Goal: Transaction & Acquisition: Purchase product/service

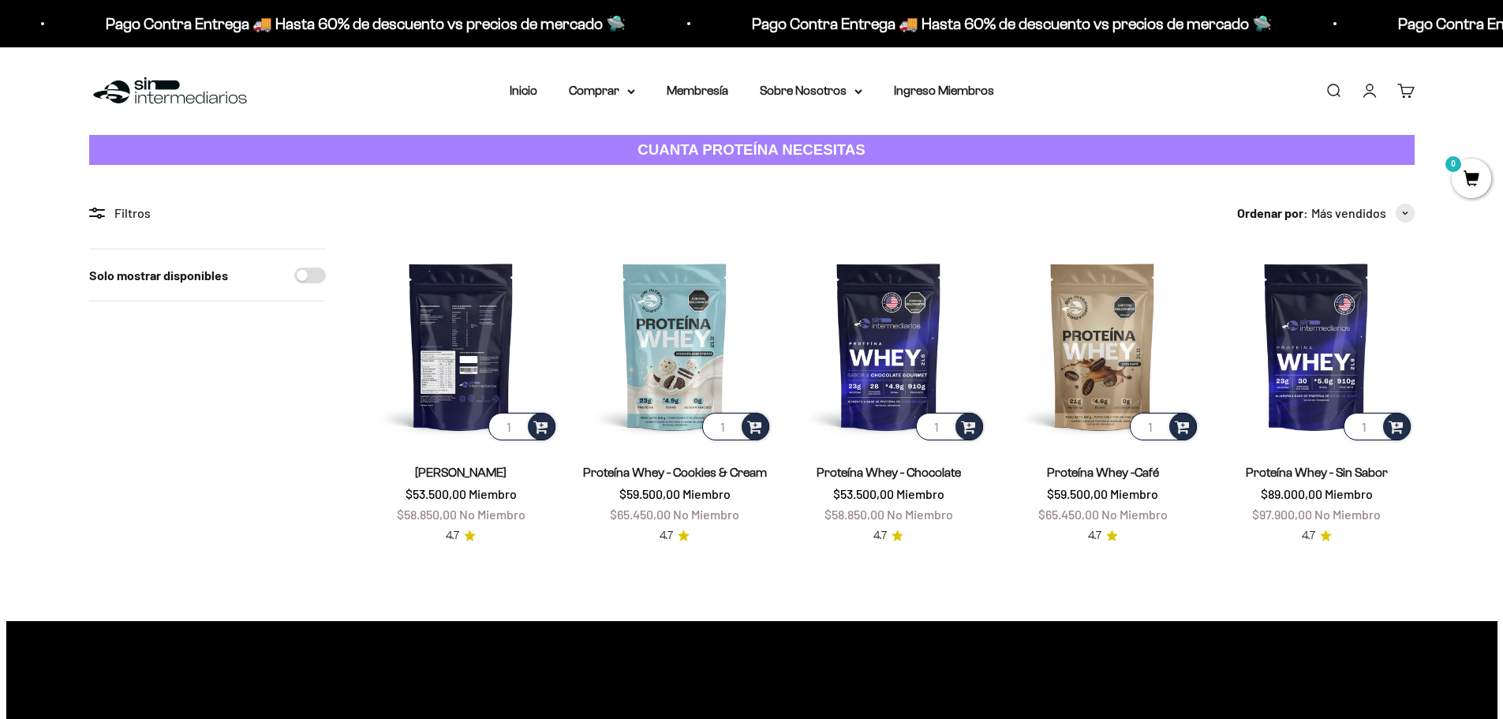
click at [484, 365] on img at bounding box center [461, 346] width 195 height 195
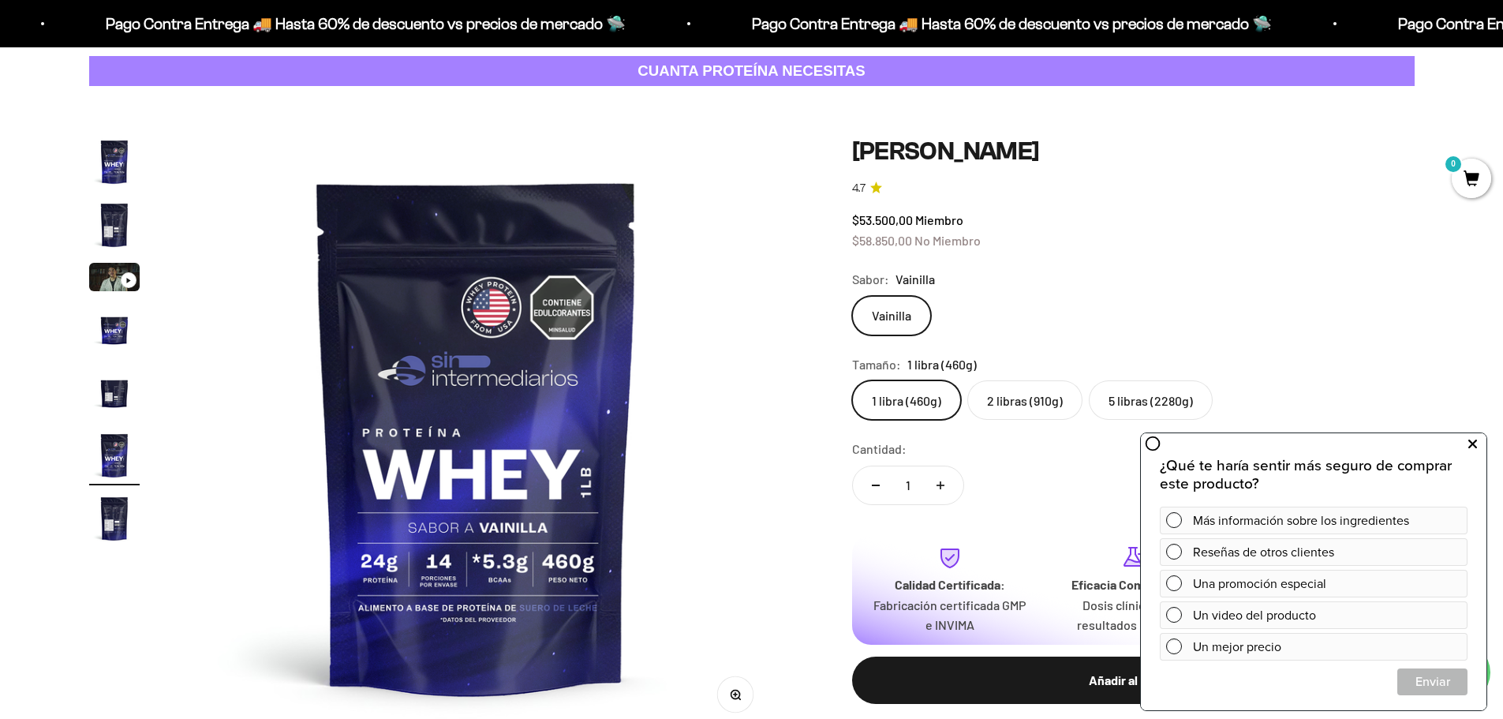
click at [1479, 447] on button at bounding box center [1473, 444] width 28 height 25
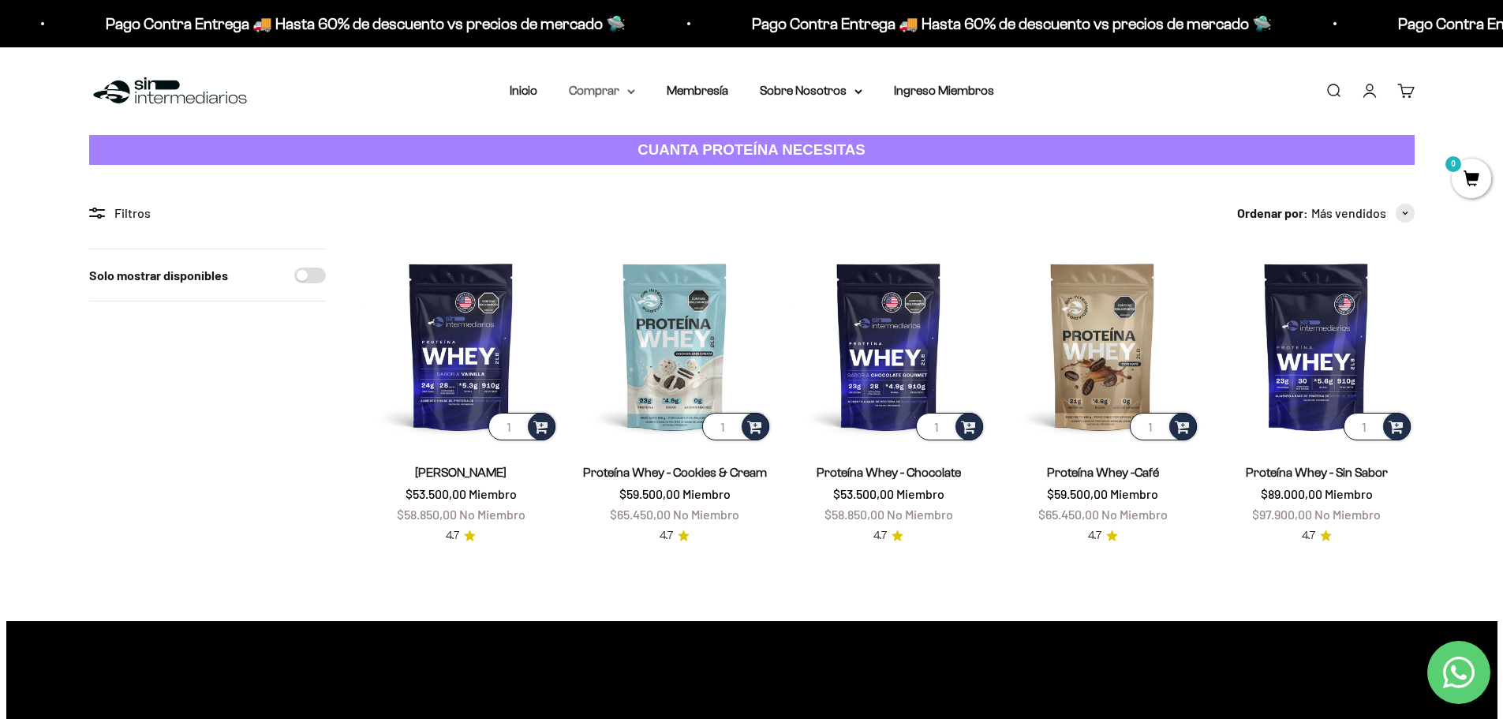
click at [633, 91] on icon at bounding box center [631, 91] width 6 height 3
click at [703, 144] on icon at bounding box center [706, 141] width 6 height 8
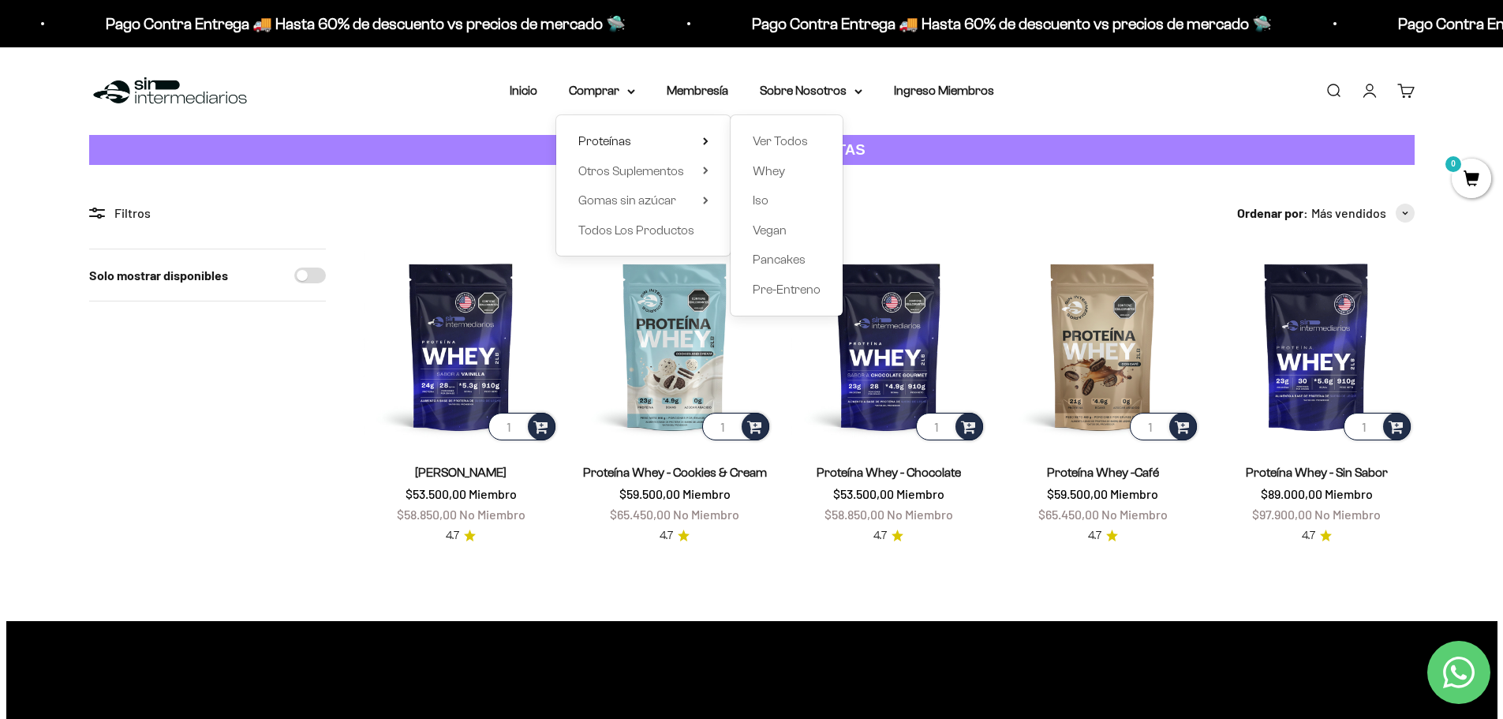
click at [793, 560] on section "Filtros Ordenar por Características Más vendidos Alfabéticamente, A-Z Alfabétic…" at bounding box center [751, 392] width 1503 height 455
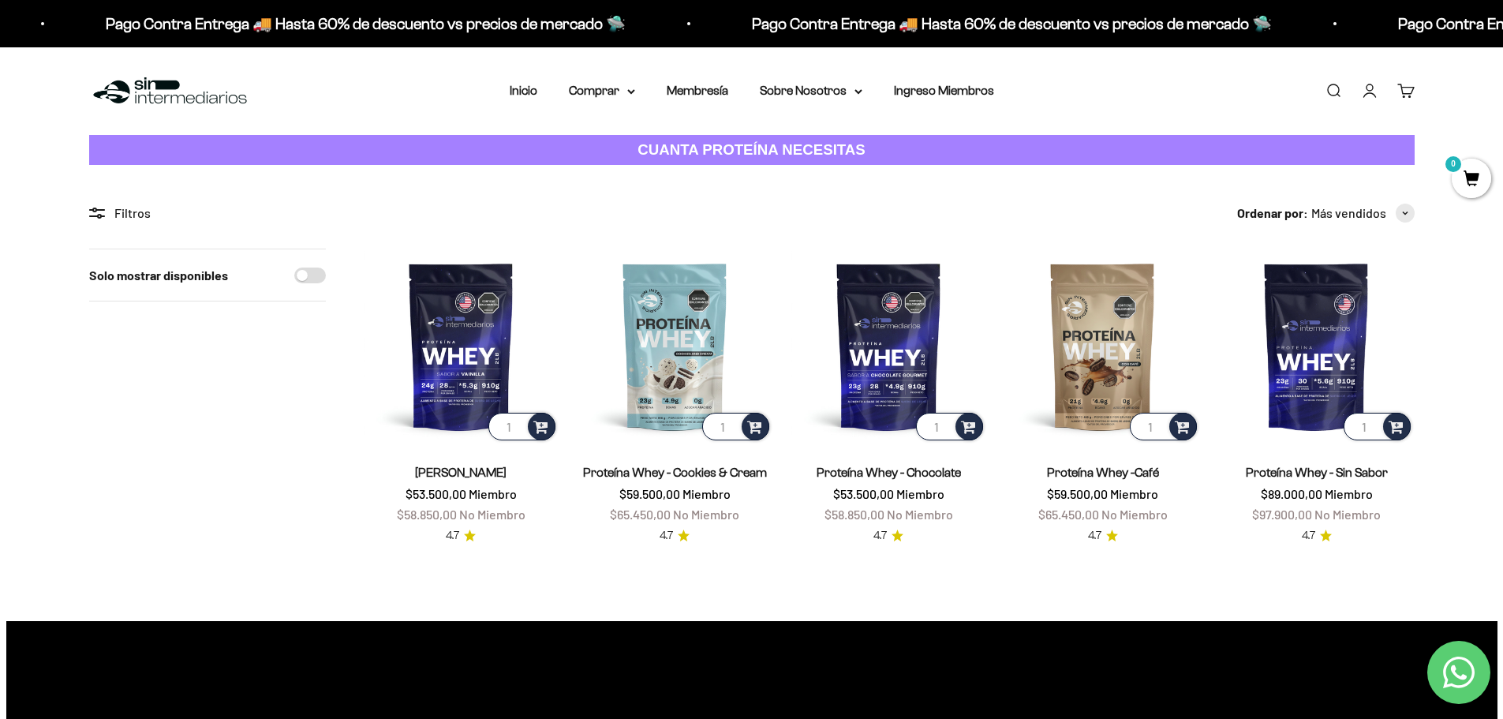
click at [642, 86] on nav "Inicio Comprar Proteínas Ver Todos Whey Iso Vegan" at bounding box center [752, 91] width 485 height 21
click at [635, 93] on icon at bounding box center [631, 91] width 6 height 3
click at [704, 170] on icon at bounding box center [705, 170] width 3 height 6
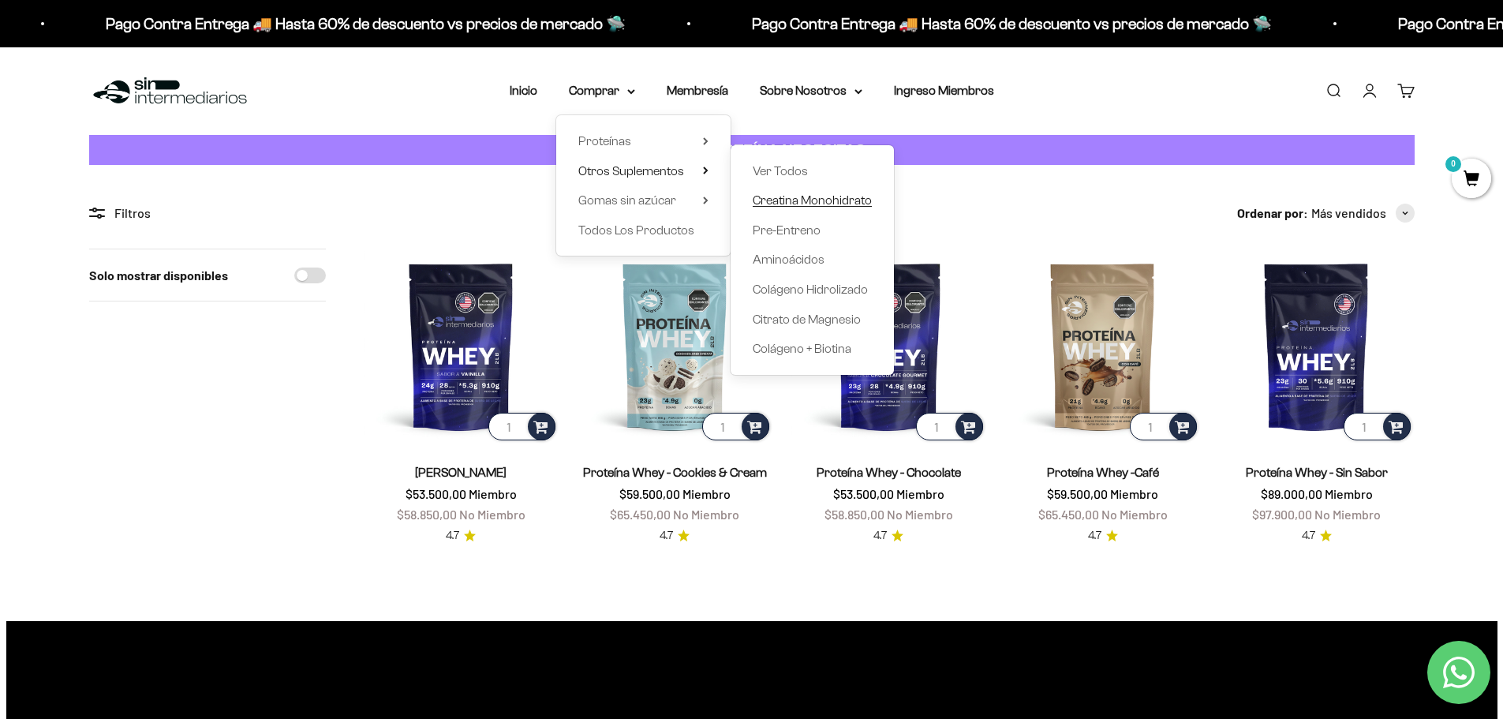
click at [802, 202] on span "Creatina Monohidrato" at bounding box center [812, 199] width 119 height 13
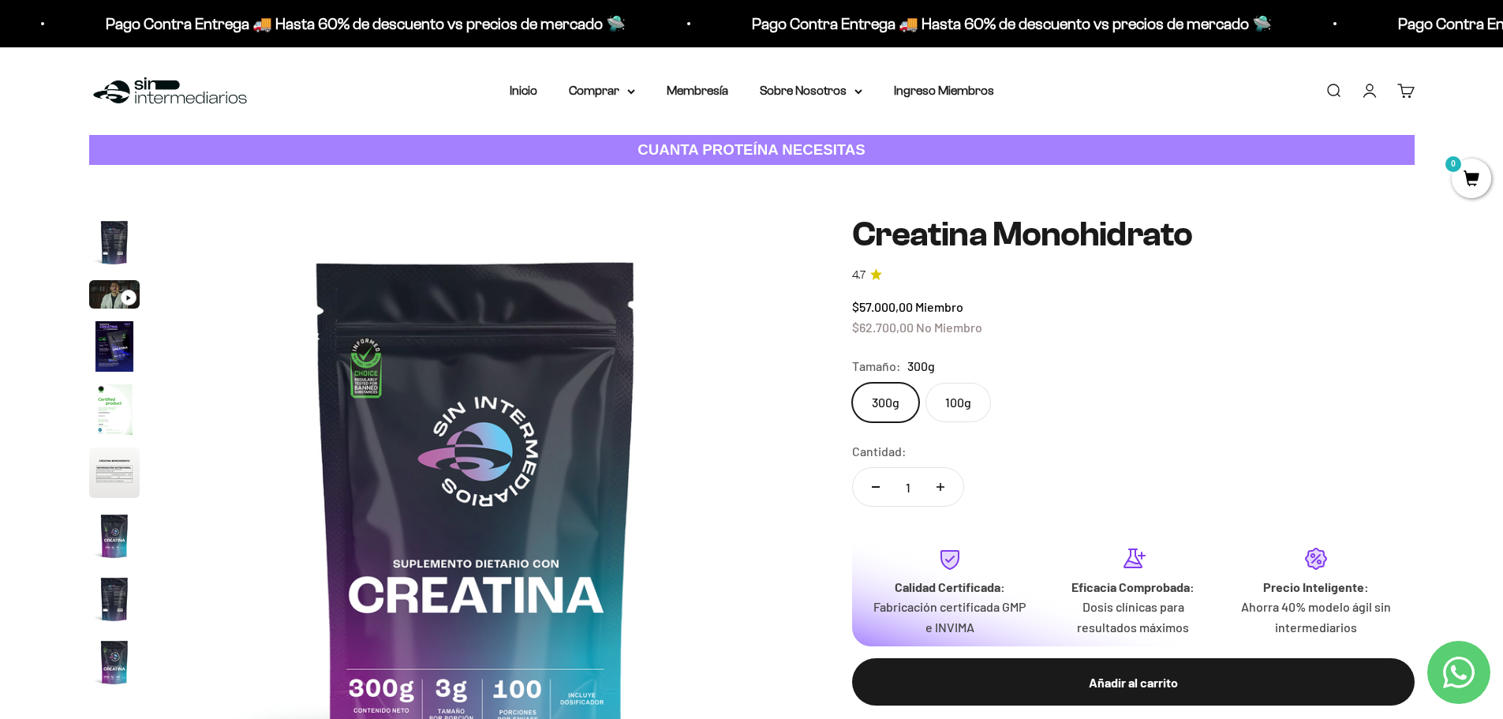
scroll to position [65, 0]
click at [957, 406] on label "100g" at bounding box center [959, 402] width 66 height 39
click at [852, 383] on input "100g" at bounding box center [852, 382] width 1 height 1
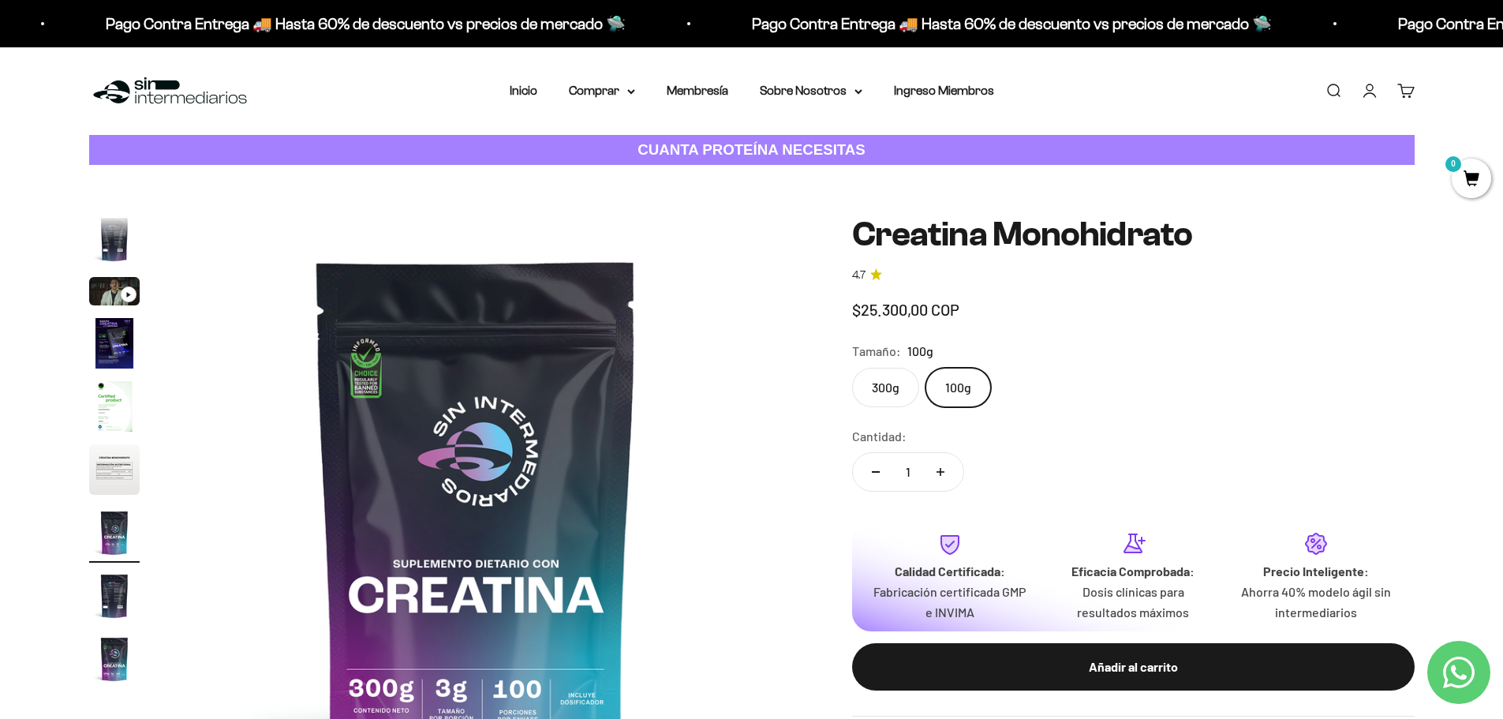
scroll to position [0, 3709]
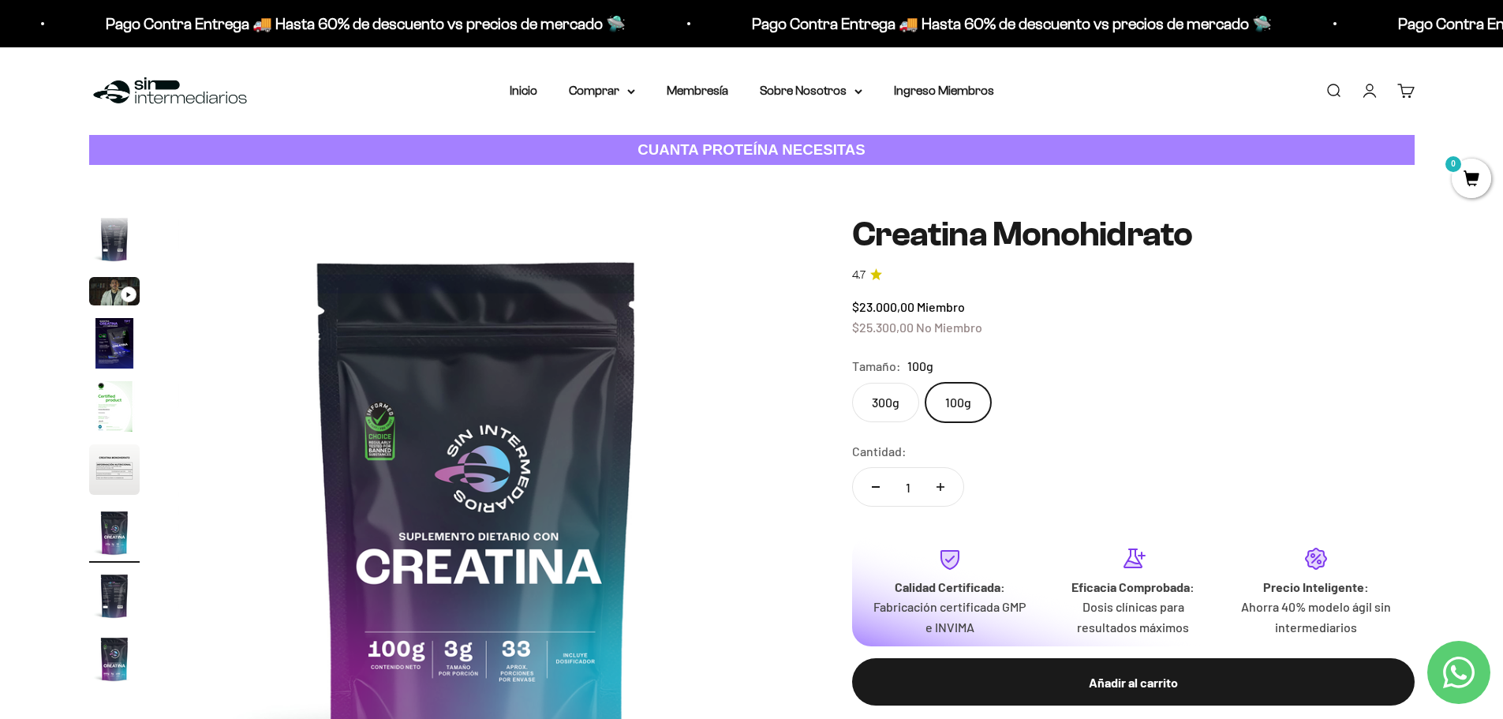
click at [898, 406] on label "300g" at bounding box center [885, 402] width 67 height 39
click at [852, 383] on input "300g" at bounding box center [852, 382] width 1 height 1
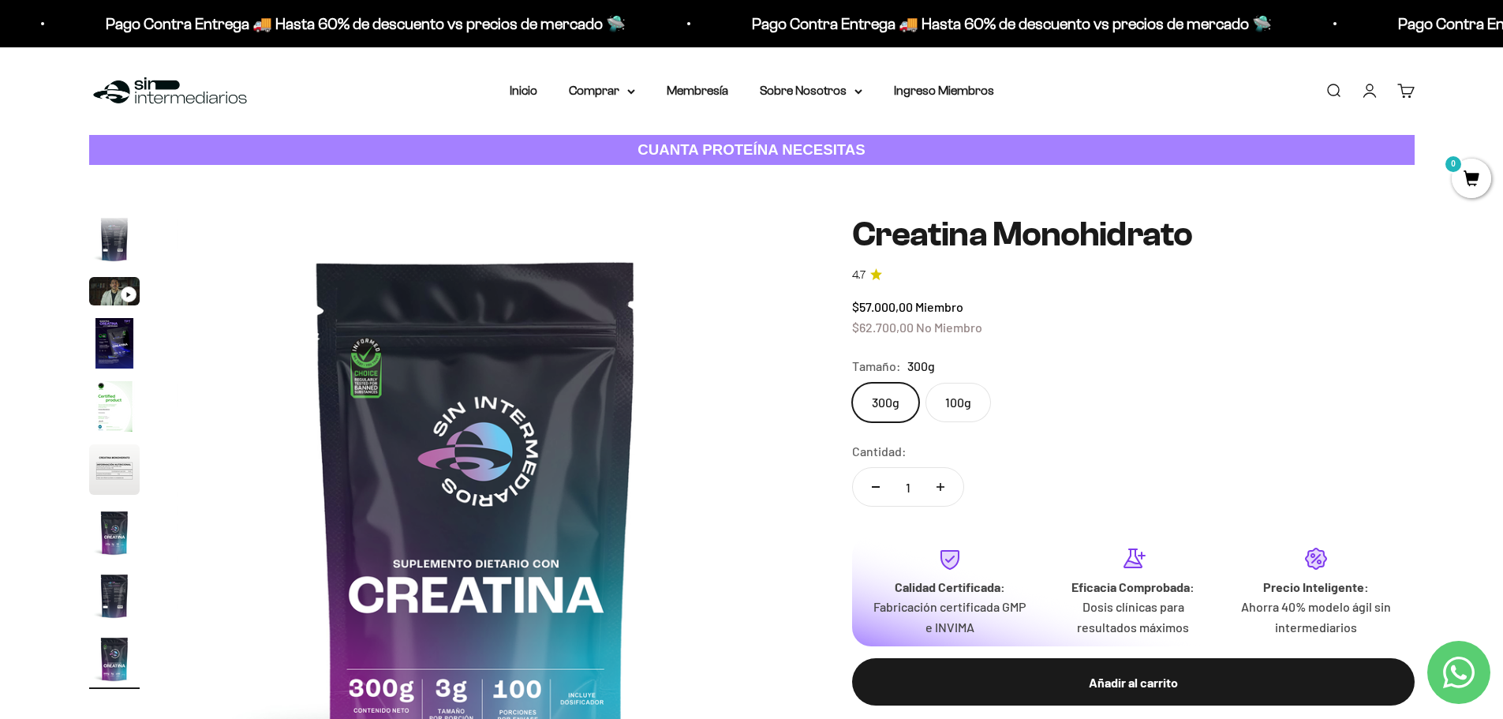
click at [958, 405] on label "100g" at bounding box center [959, 402] width 66 height 39
click at [852, 383] on input "100g" at bounding box center [852, 382] width 1 height 1
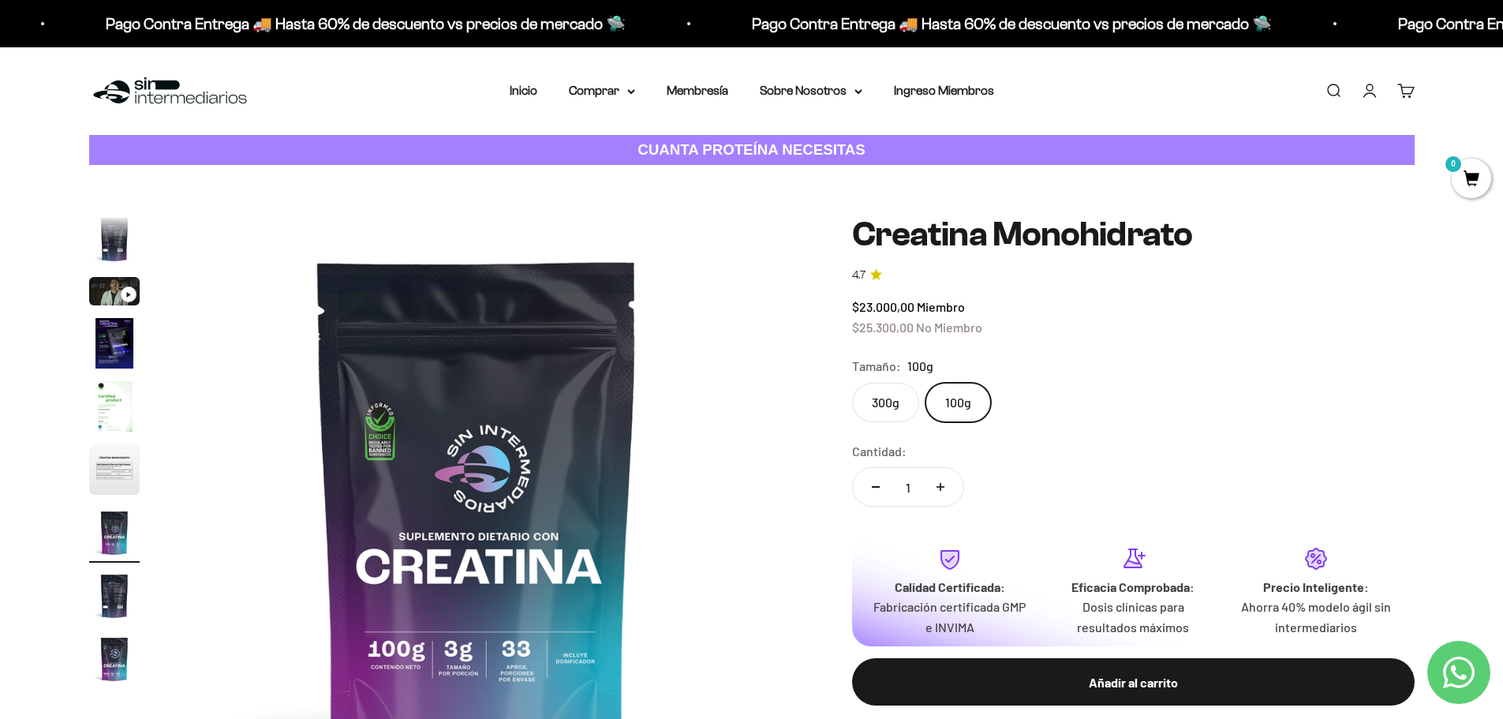
scroll to position [79, 0]
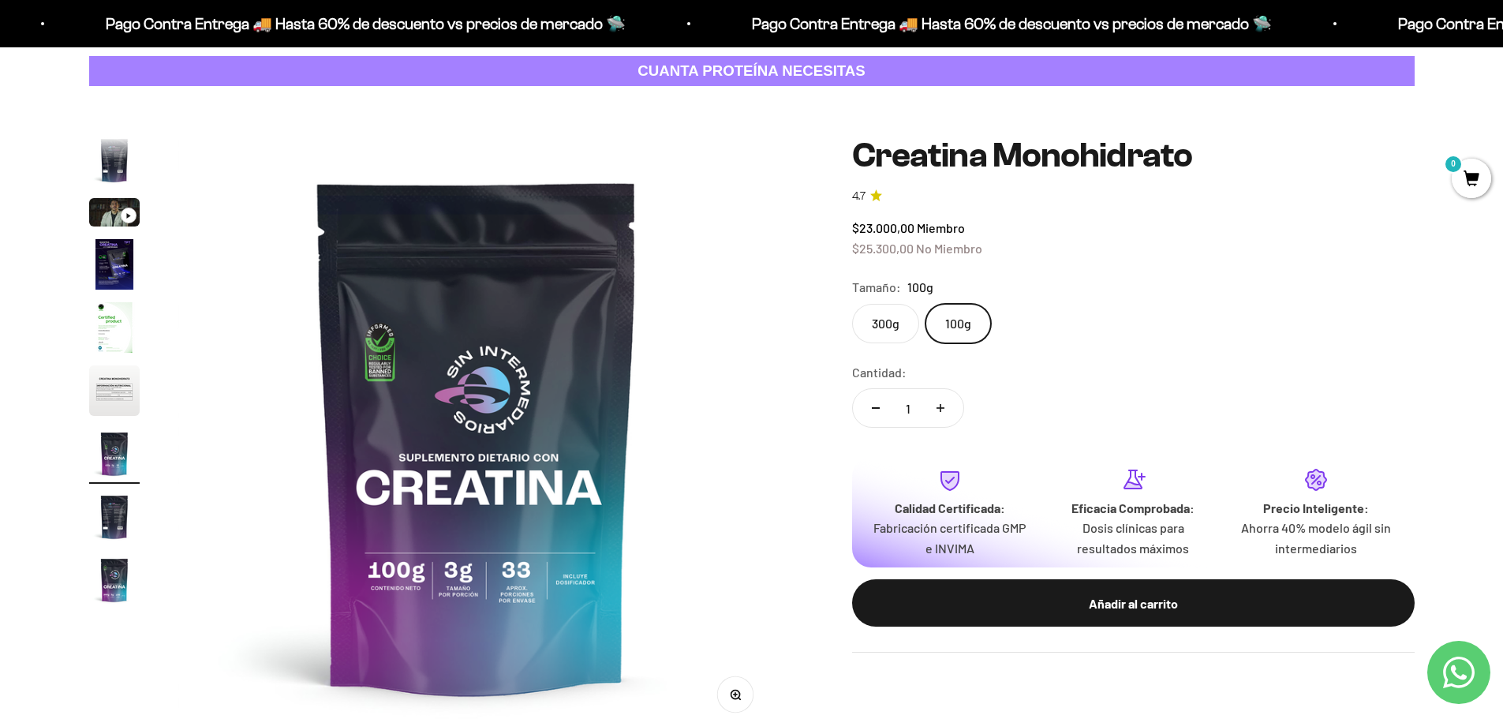
click at [904, 321] on label "300g" at bounding box center [885, 323] width 67 height 39
click at [852, 304] on input "300g" at bounding box center [852, 303] width 1 height 1
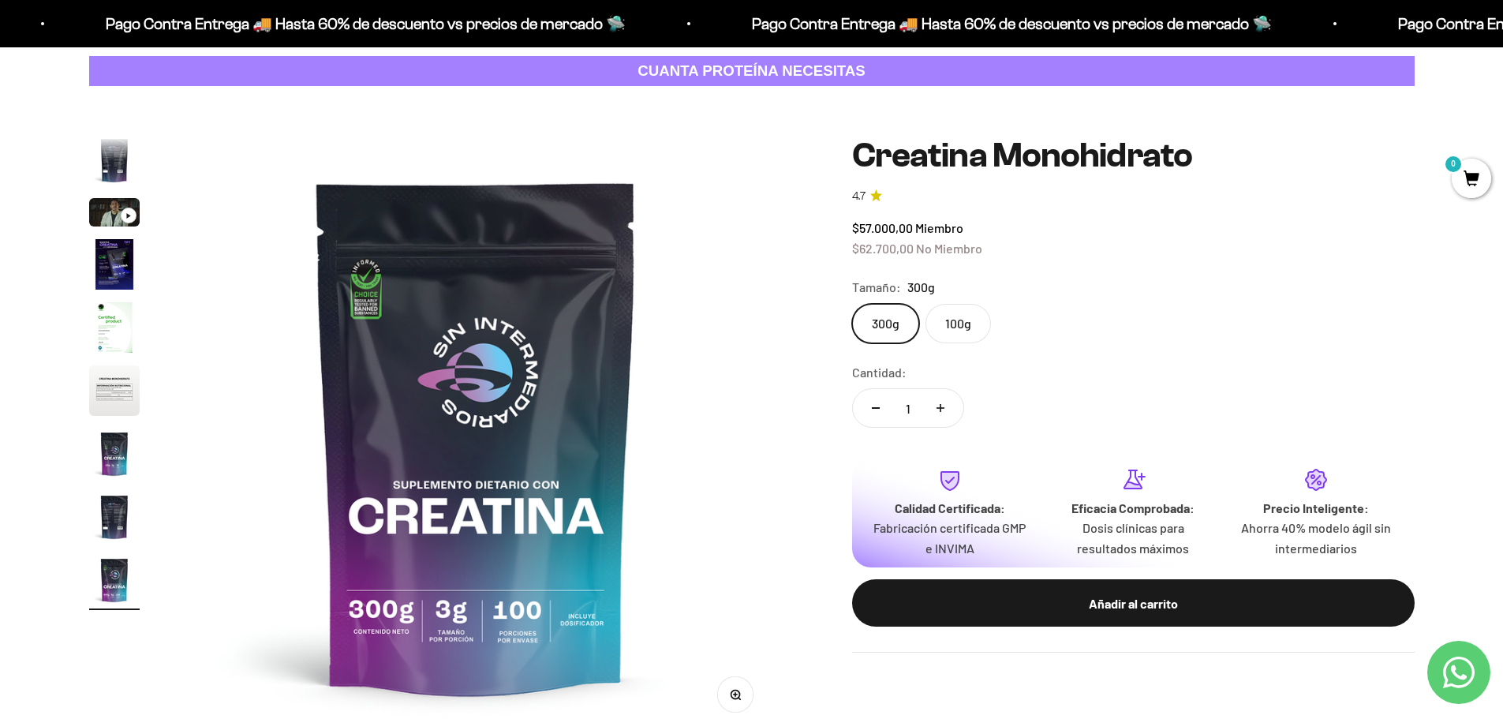
click at [962, 318] on label "100g" at bounding box center [959, 323] width 66 height 39
click at [852, 304] on input "100g" at bounding box center [852, 303] width 1 height 1
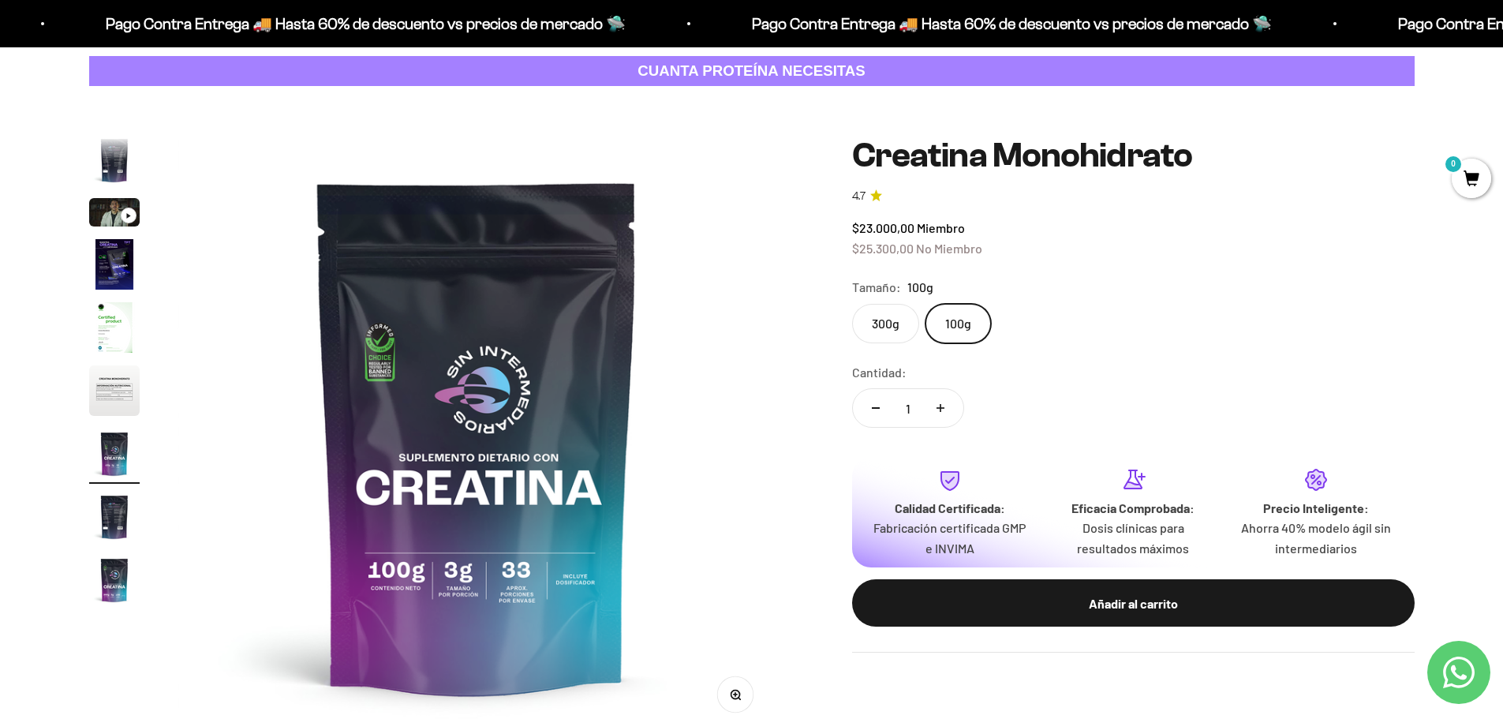
click at [909, 319] on label "300g" at bounding box center [885, 323] width 67 height 39
click at [852, 304] on input "300g" at bounding box center [852, 303] width 1 height 1
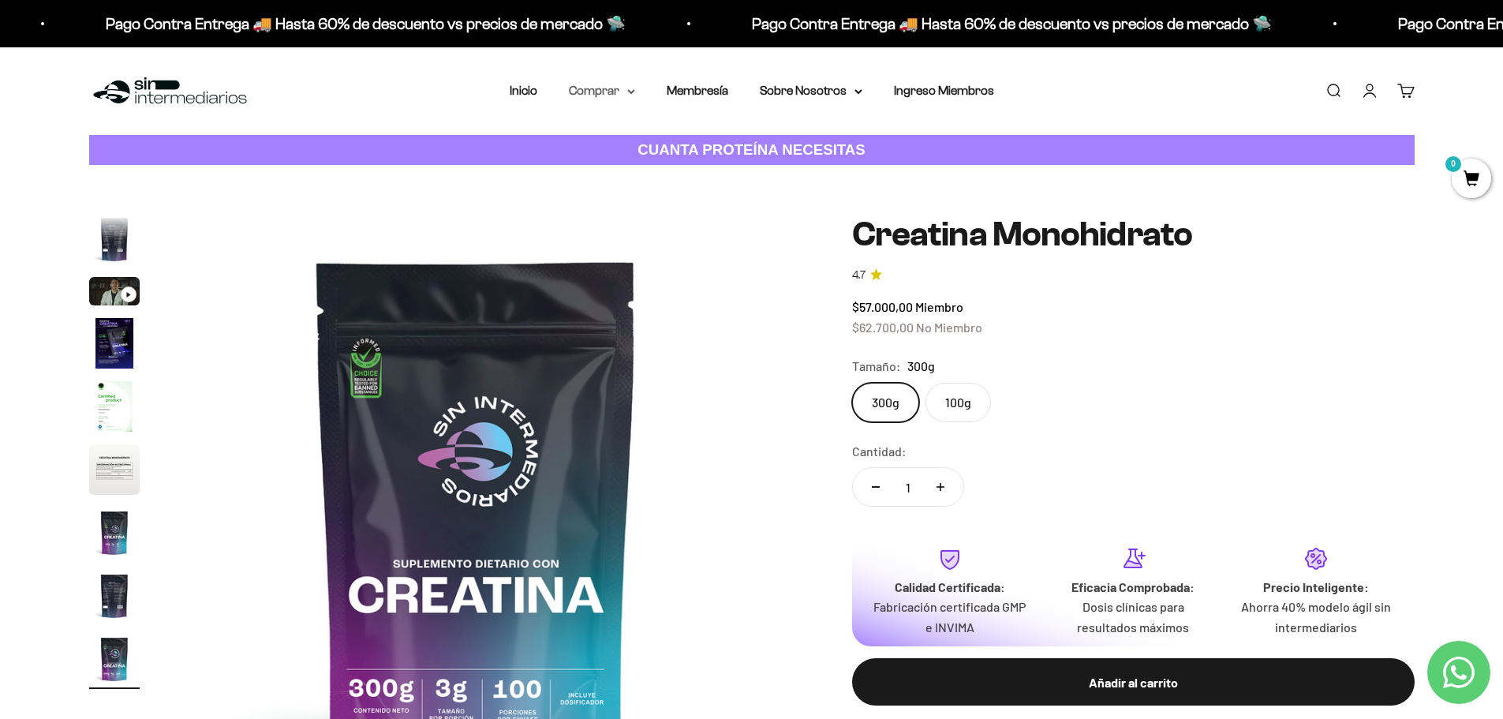
click at [631, 92] on summary "Comprar" at bounding box center [602, 91] width 66 height 21
click at [704, 142] on icon at bounding box center [705, 141] width 3 height 6
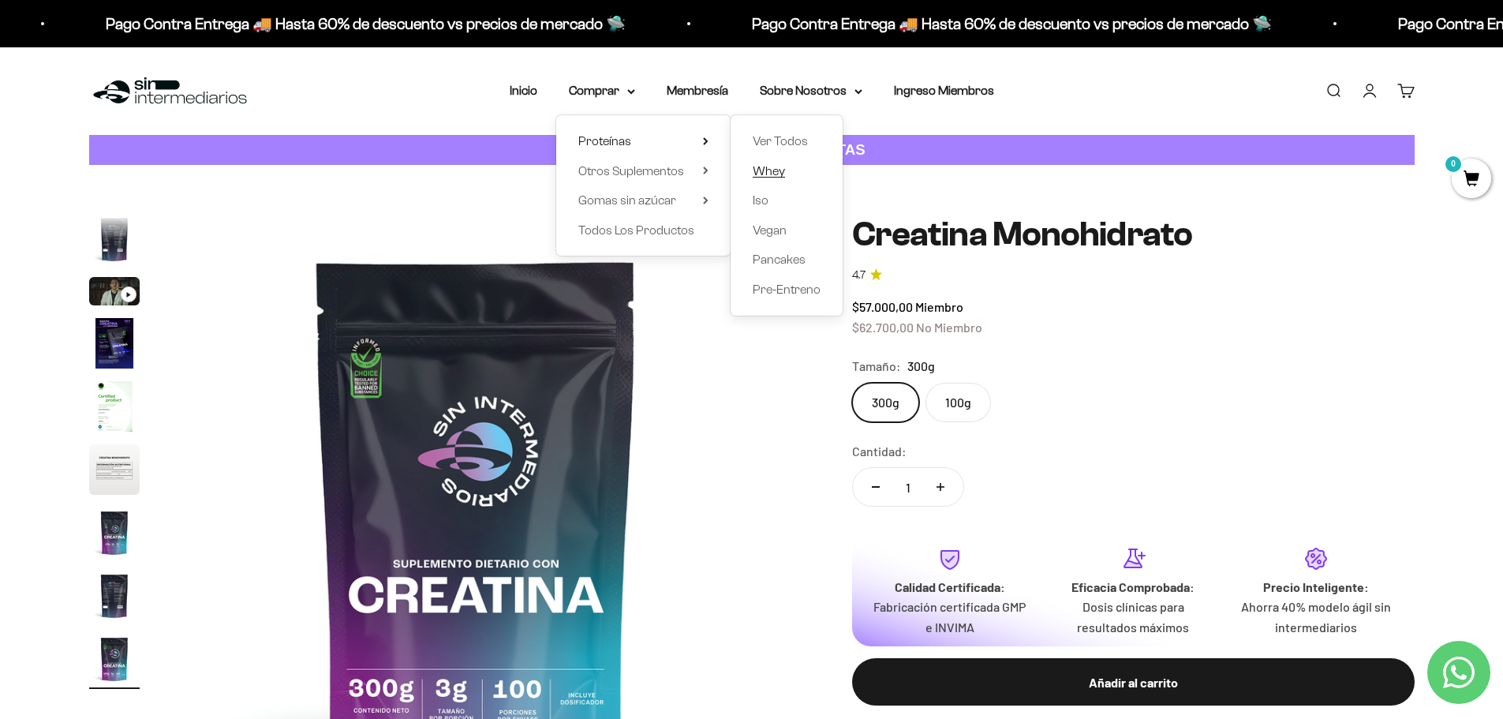
click at [770, 166] on span "Whey" at bounding box center [769, 170] width 32 height 13
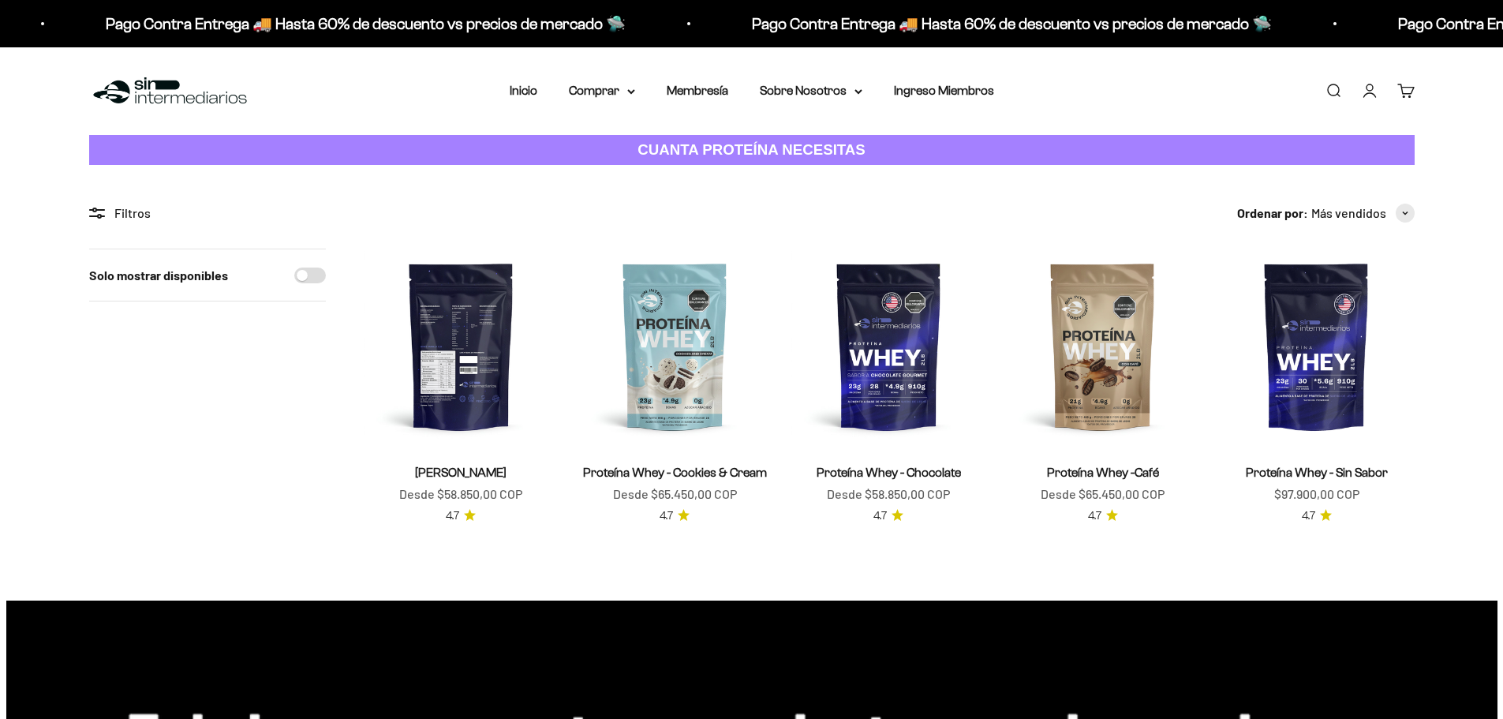
click at [485, 364] on img at bounding box center [461, 346] width 195 height 195
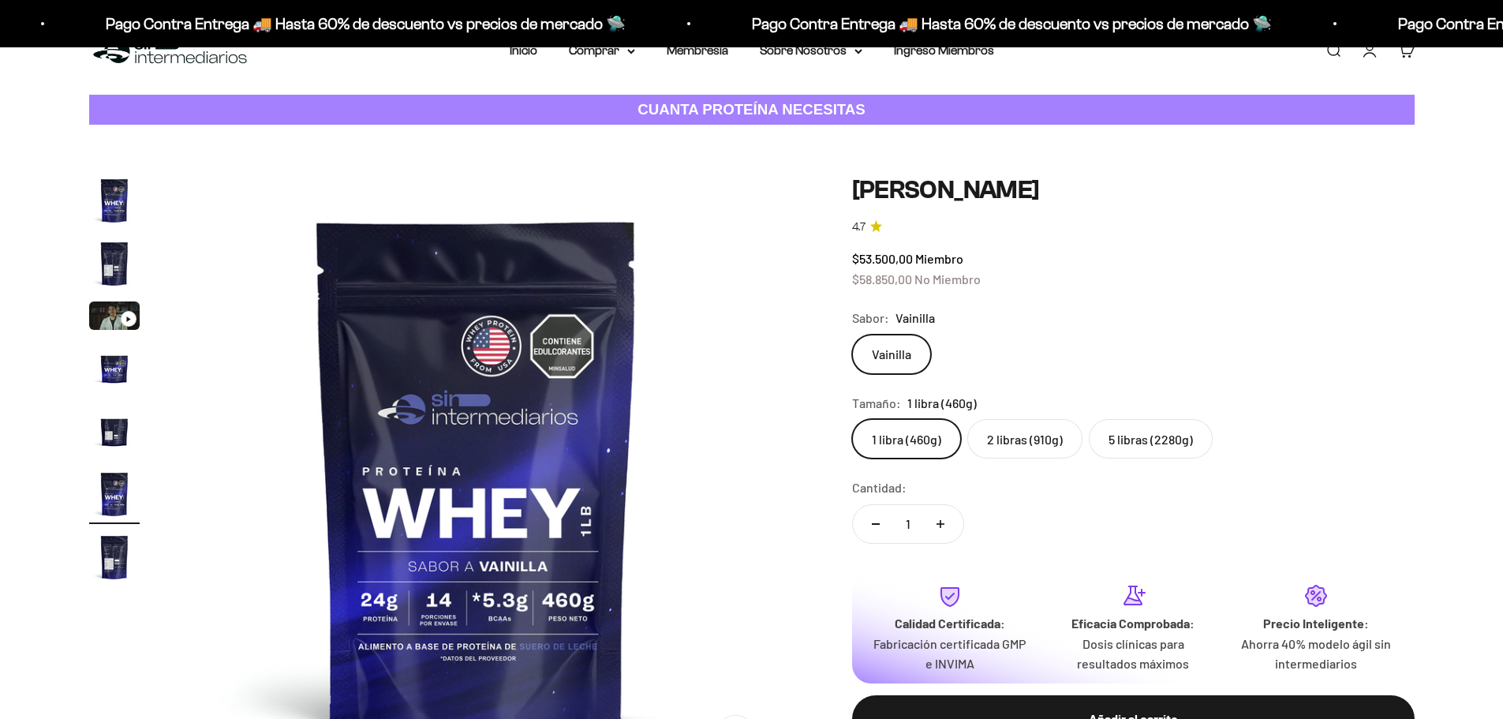
scroll to position [79, 0]
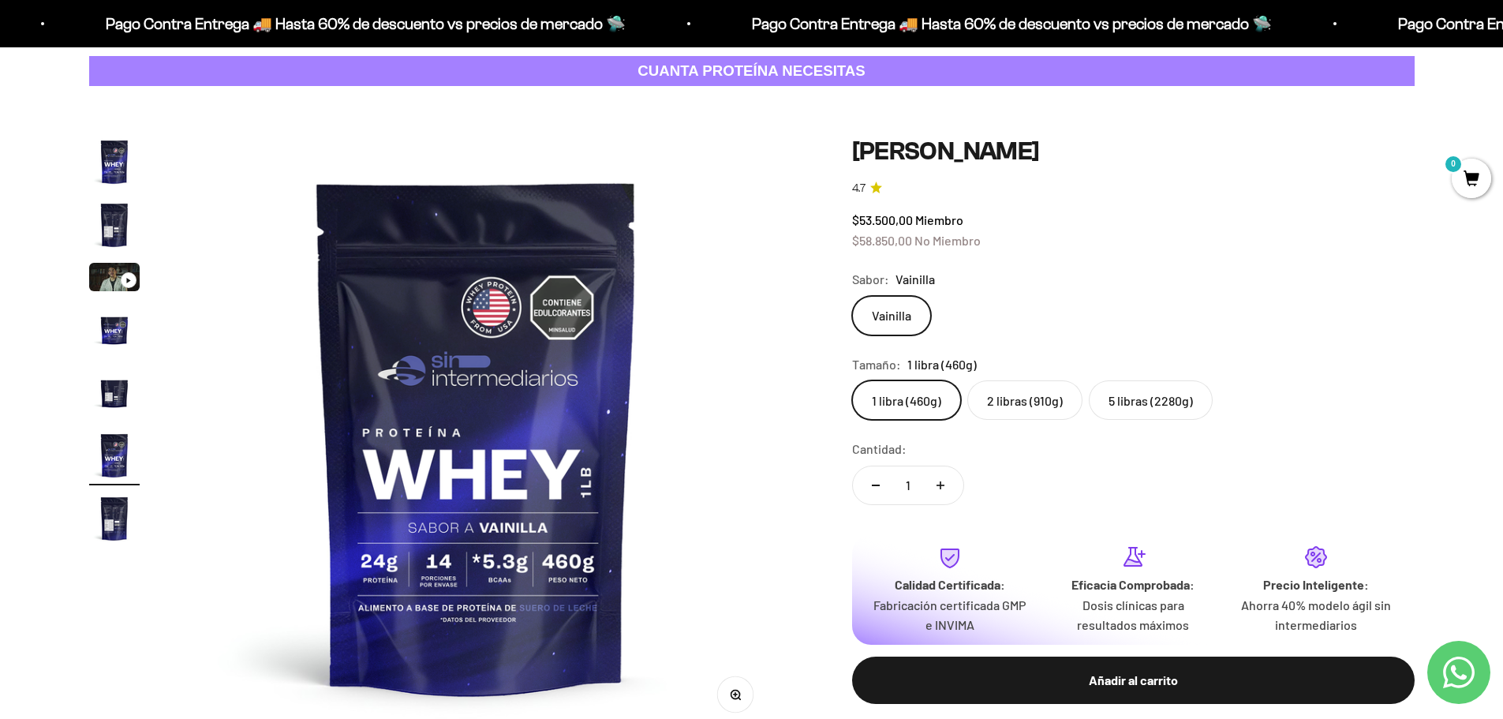
click at [1044, 395] on label "2 libras (910g)" at bounding box center [1025, 399] width 115 height 39
click at [852, 380] on input "2 libras (910g)" at bounding box center [852, 380] width 1 height 1
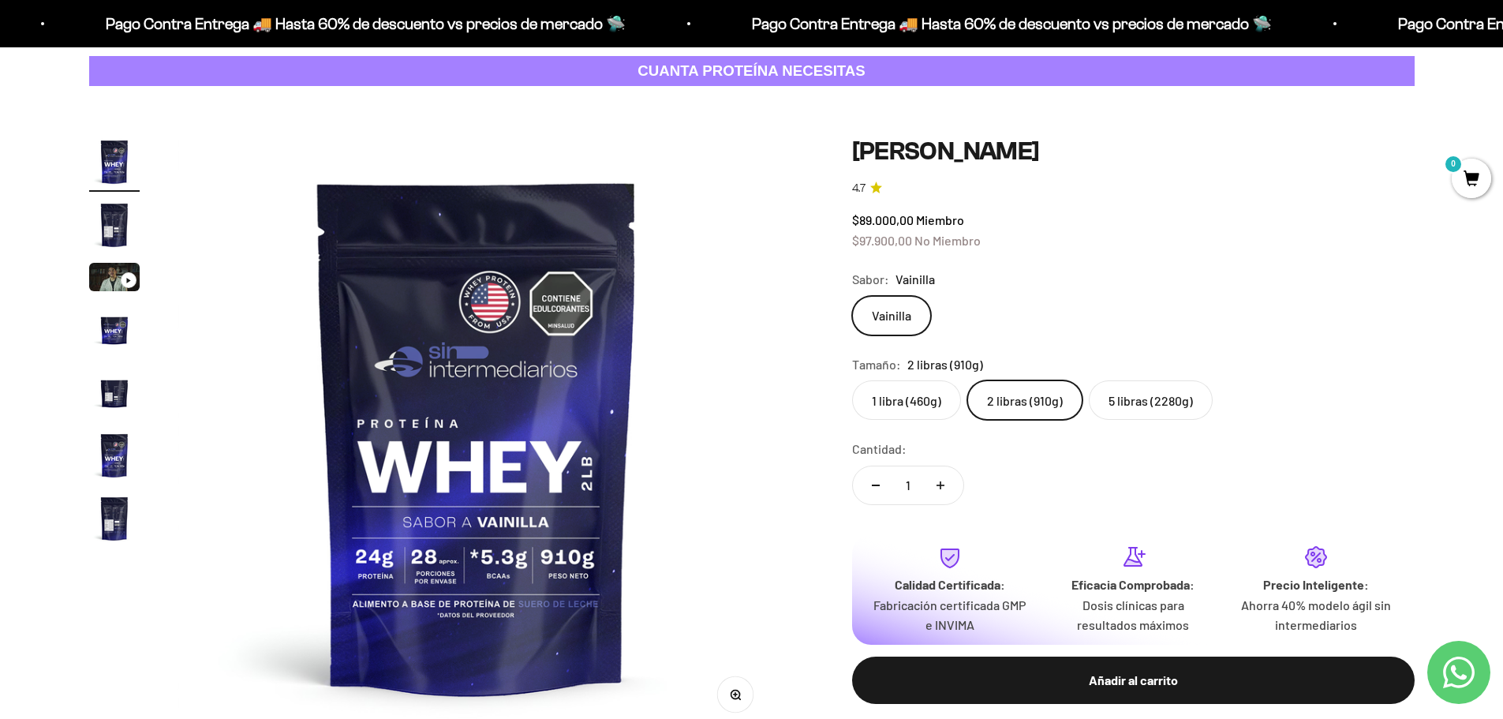
click at [1152, 389] on label "5 libras (2280g)" at bounding box center [1151, 399] width 124 height 39
click at [852, 380] on input "5 libras (2280g)" at bounding box center [852, 380] width 1 height 1
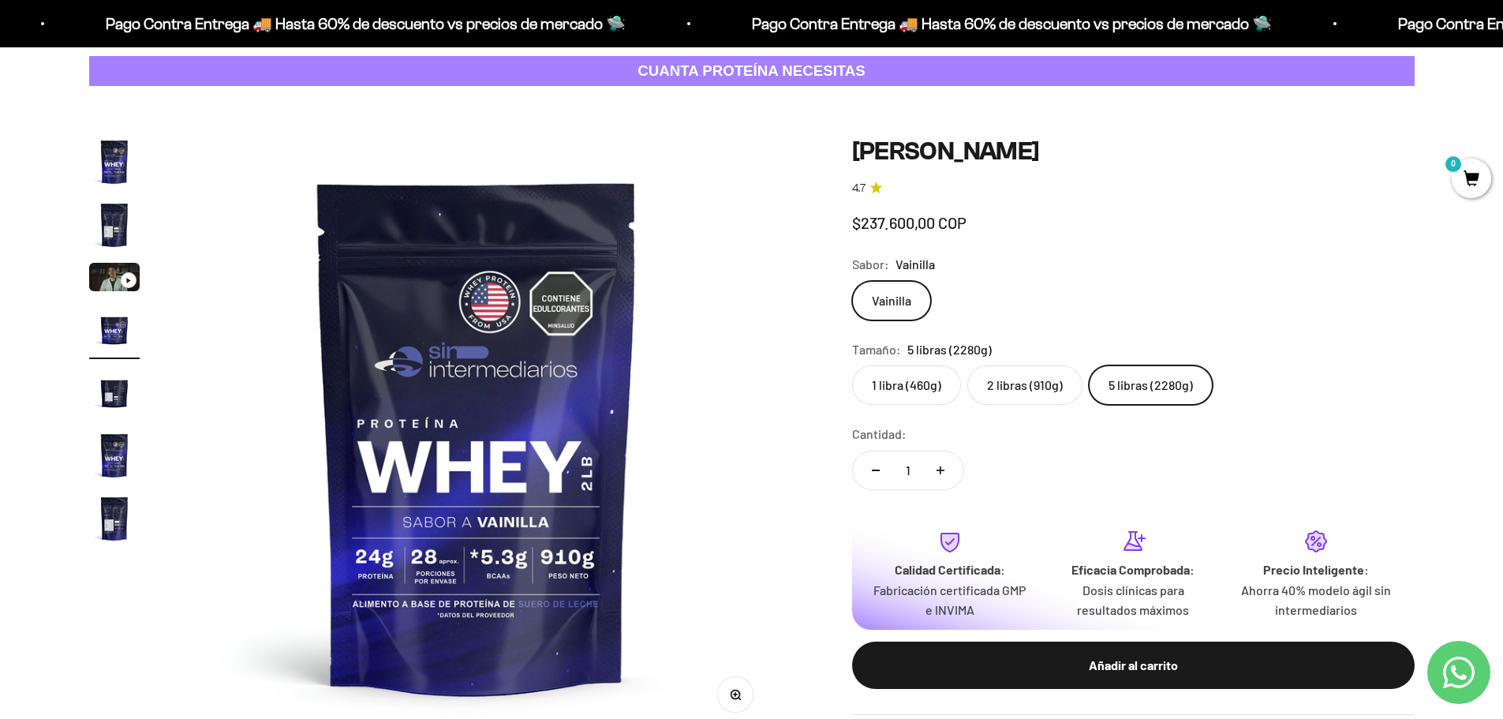
scroll to position [0, 1855]
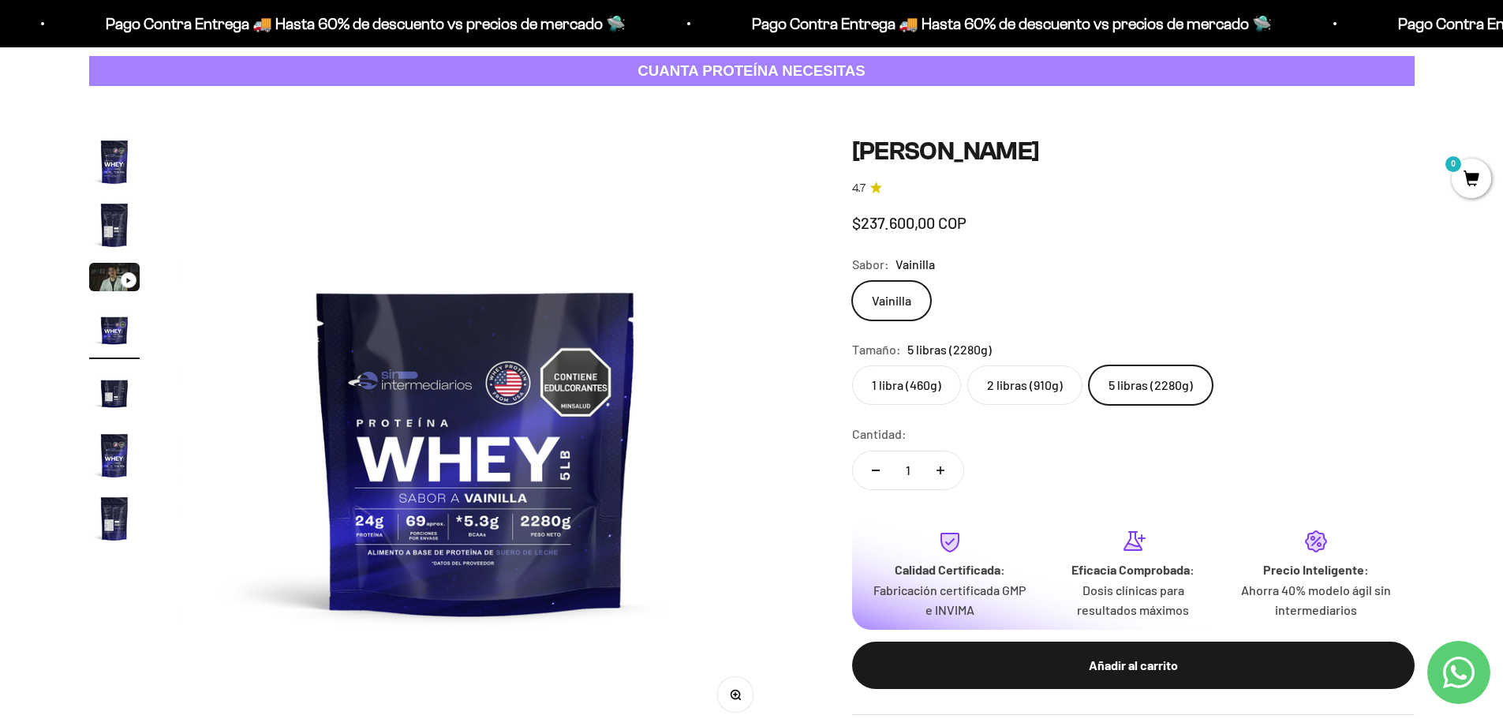
click at [1152, 406] on safe-sticky "Proteína Whey - Vainilla 4.7 Precio de oferta $237.600,00 COP Calidad de líder,…" at bounding box center [1133, 426] width 563 height 579
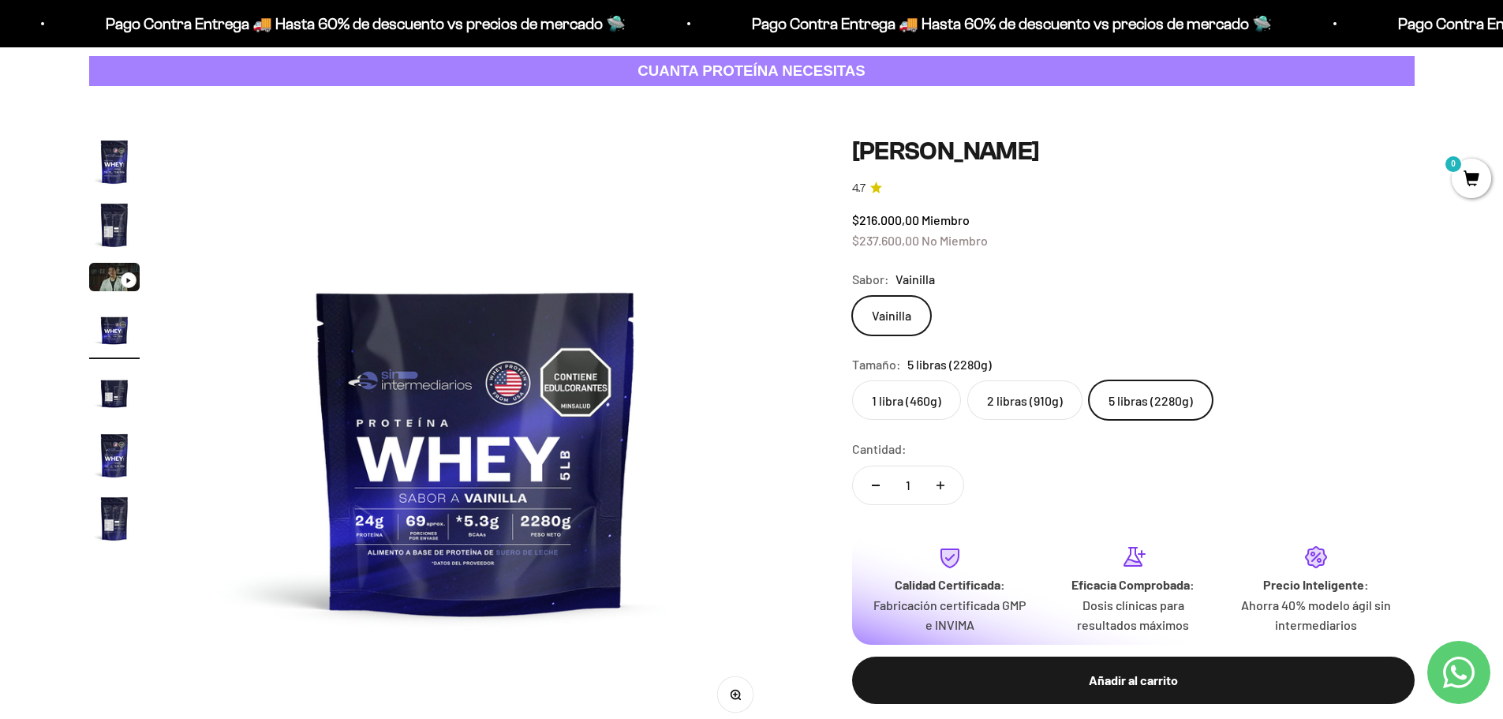
click at [1062, 395] on label "2 libras (910g)" at bounding box center [1025, 399] width 115 height 39
click at [852, 380] on input "2 libras (910g)" at bounding box center [852, 380] width 1 height 1
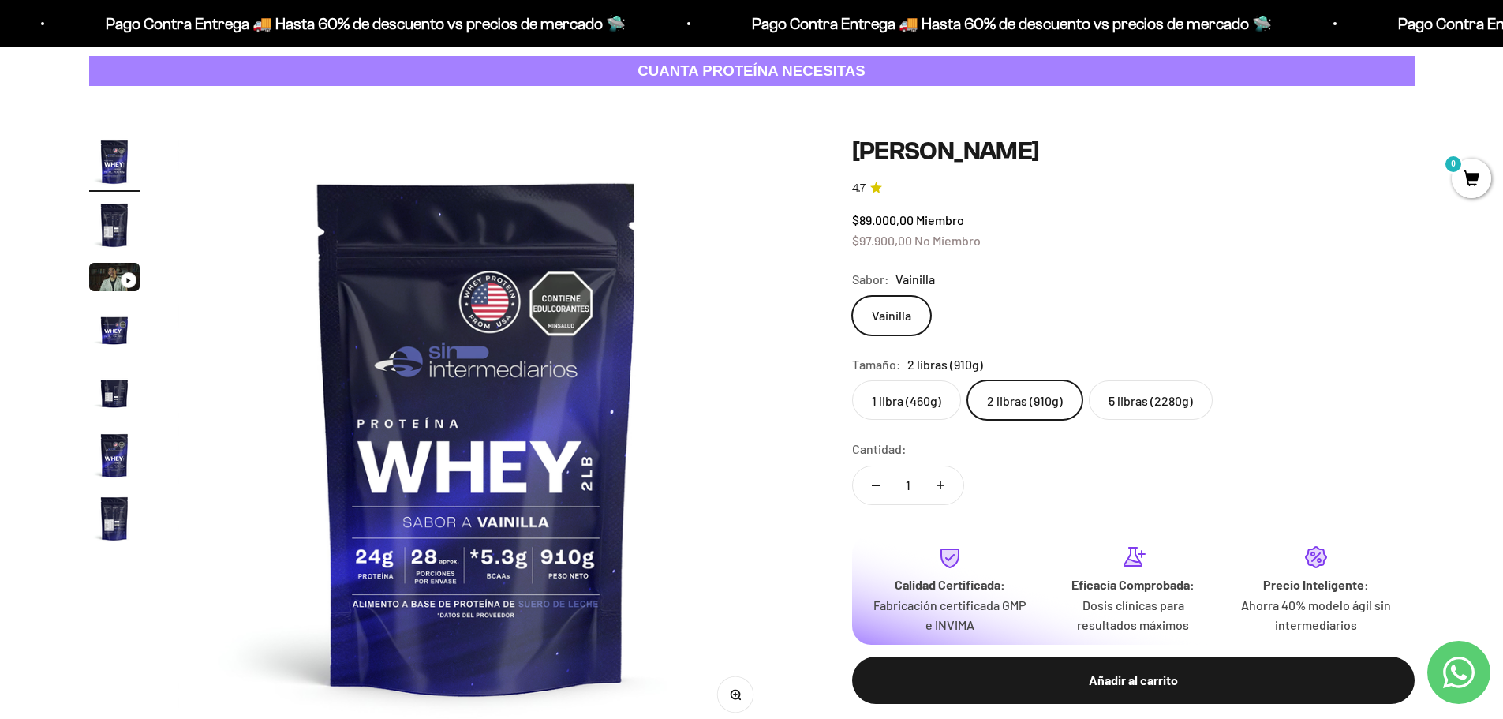
click at [1126, 386] on label "5 libras (2280g)" at bounding box center [1151, 399] width 124 height 39
click at [852, 380] on input "5 libras (2280g)" at bounding box center [852, 380] width 1 height 1
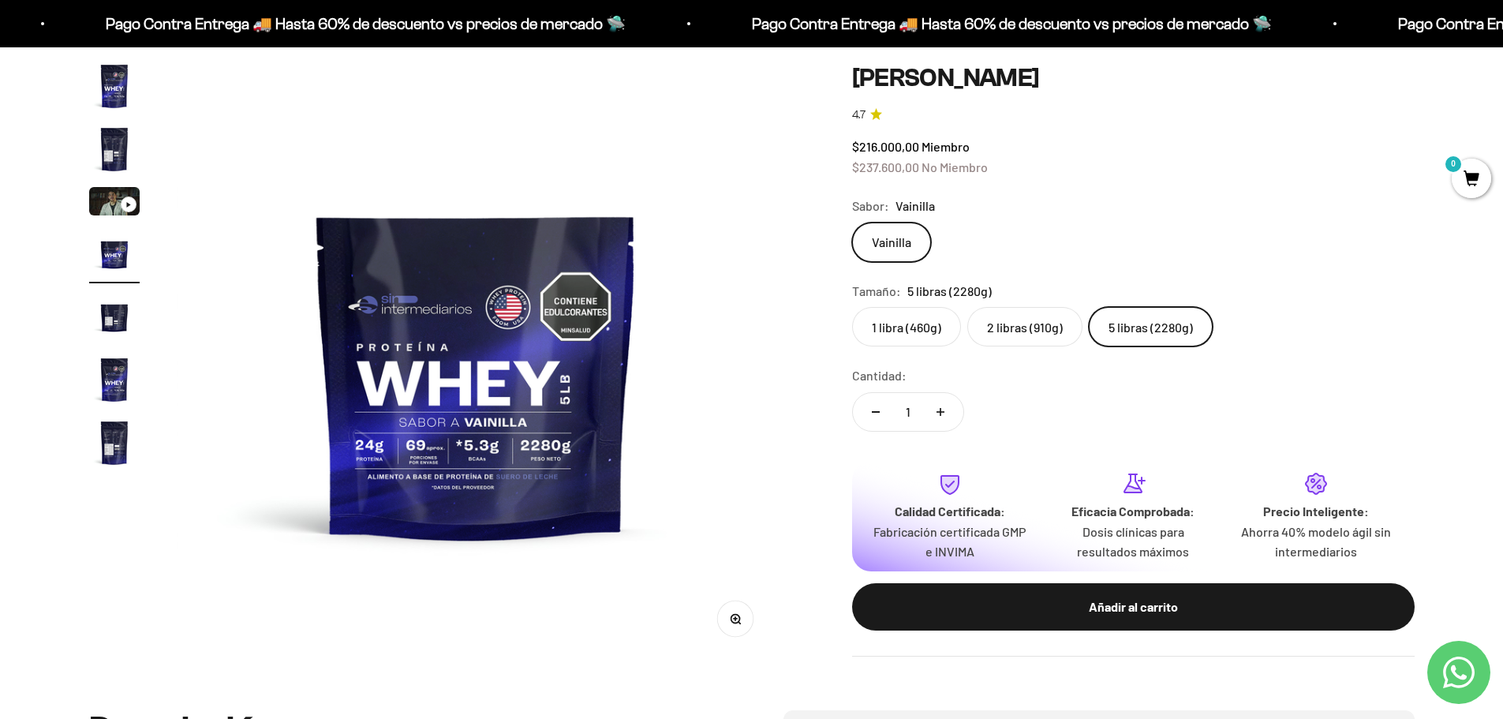
scroll to position [158, 0]
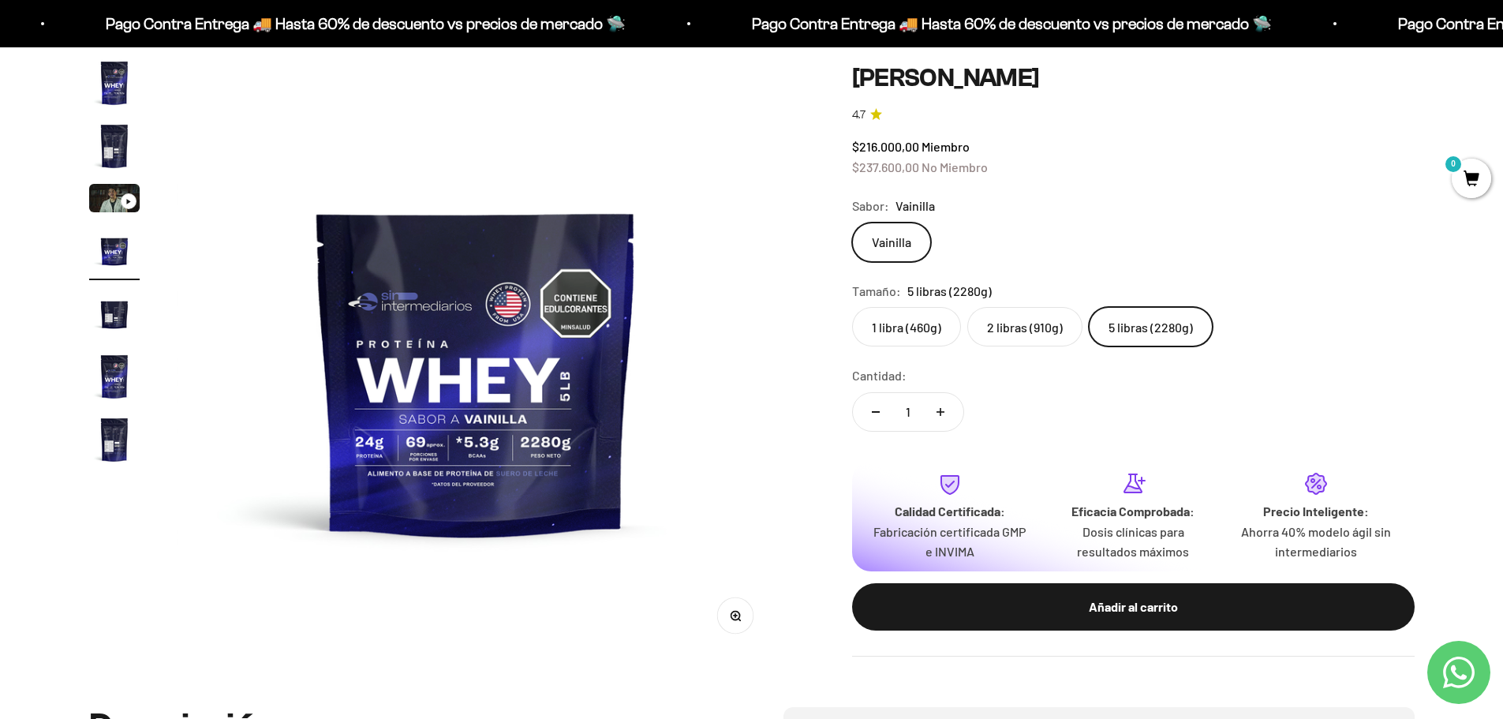
click at [119, 310] on img "Ir al artículo 5" at bounding box center [114, 313] width 51 height 51
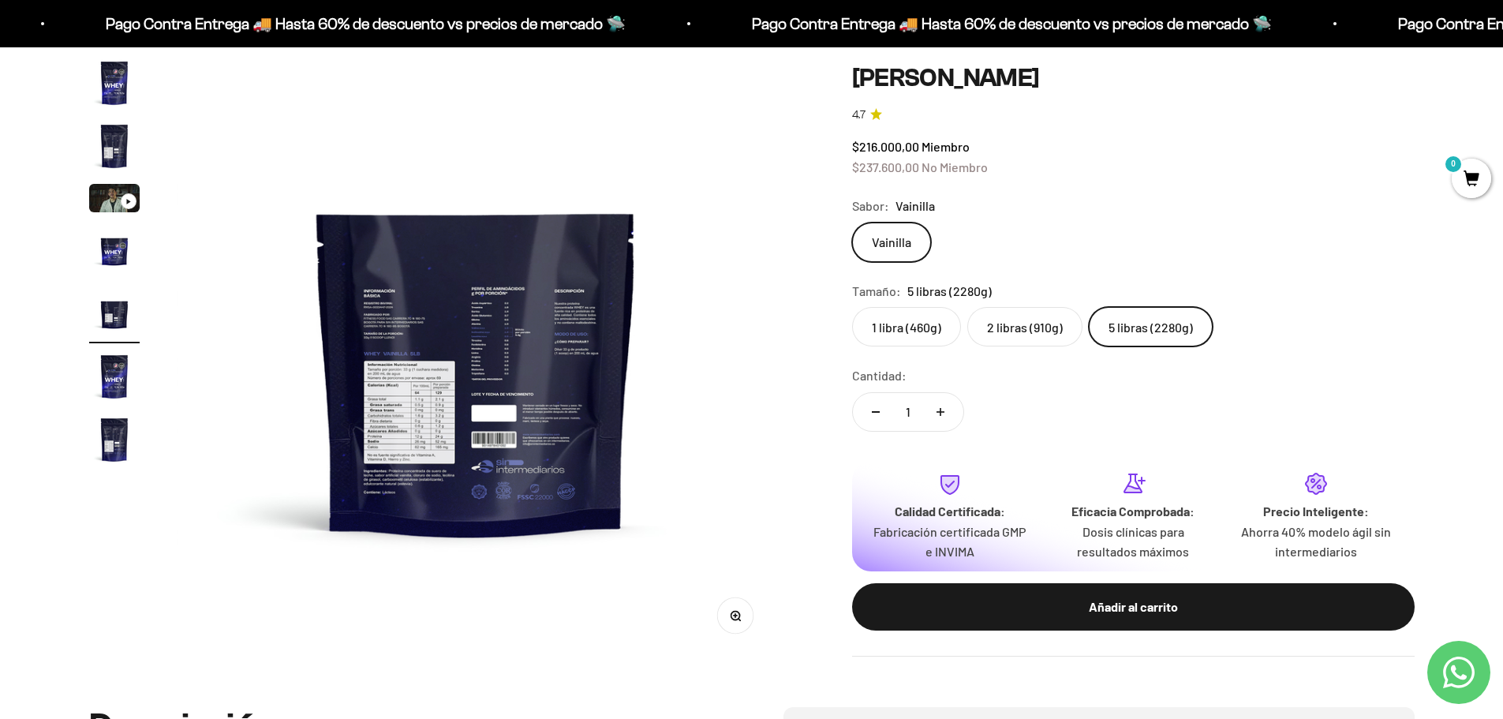
click at [100, 380] on img "Ir al artículo 6" at bounding box center [114, 376] width 51 height 51
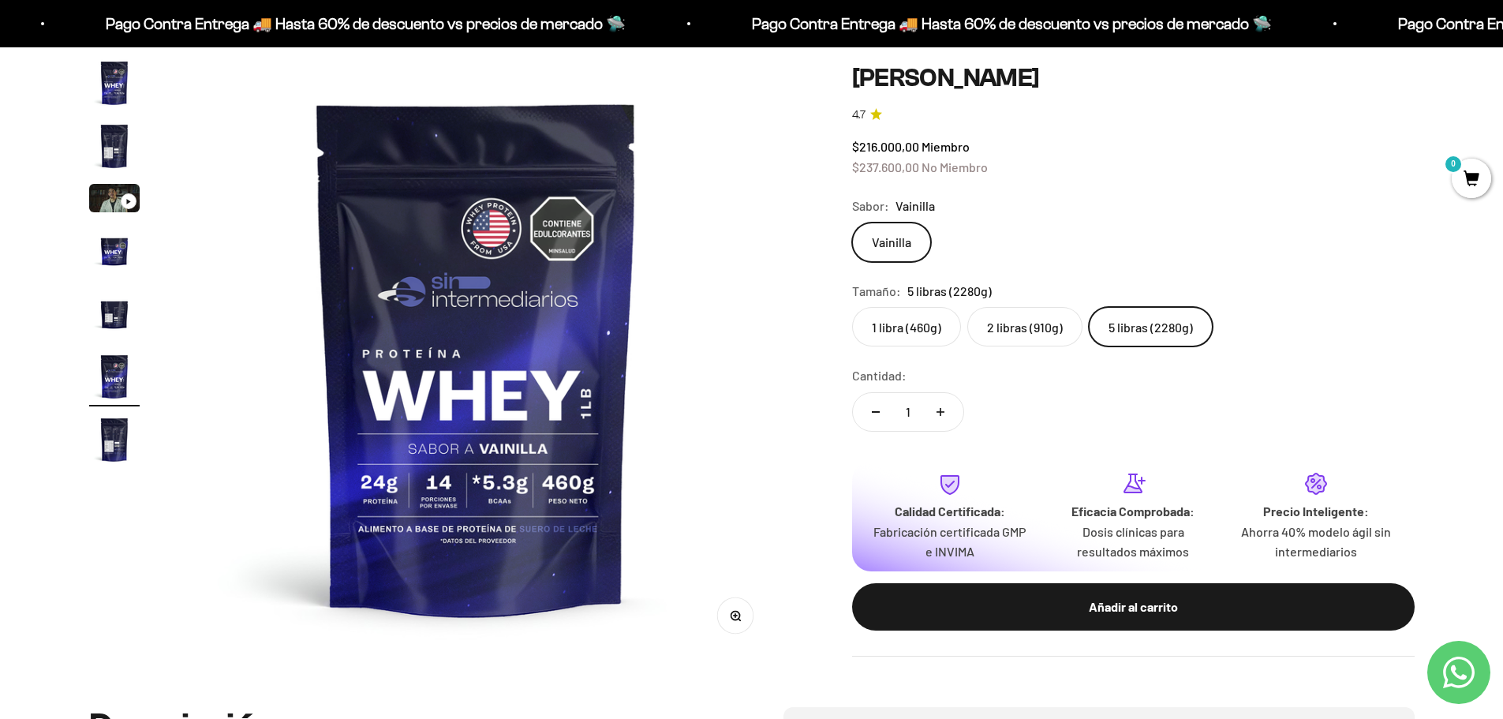
click at [111, 427] on img "Ir al artículo 7" at bounding box center [114, 439] width 51 height 51
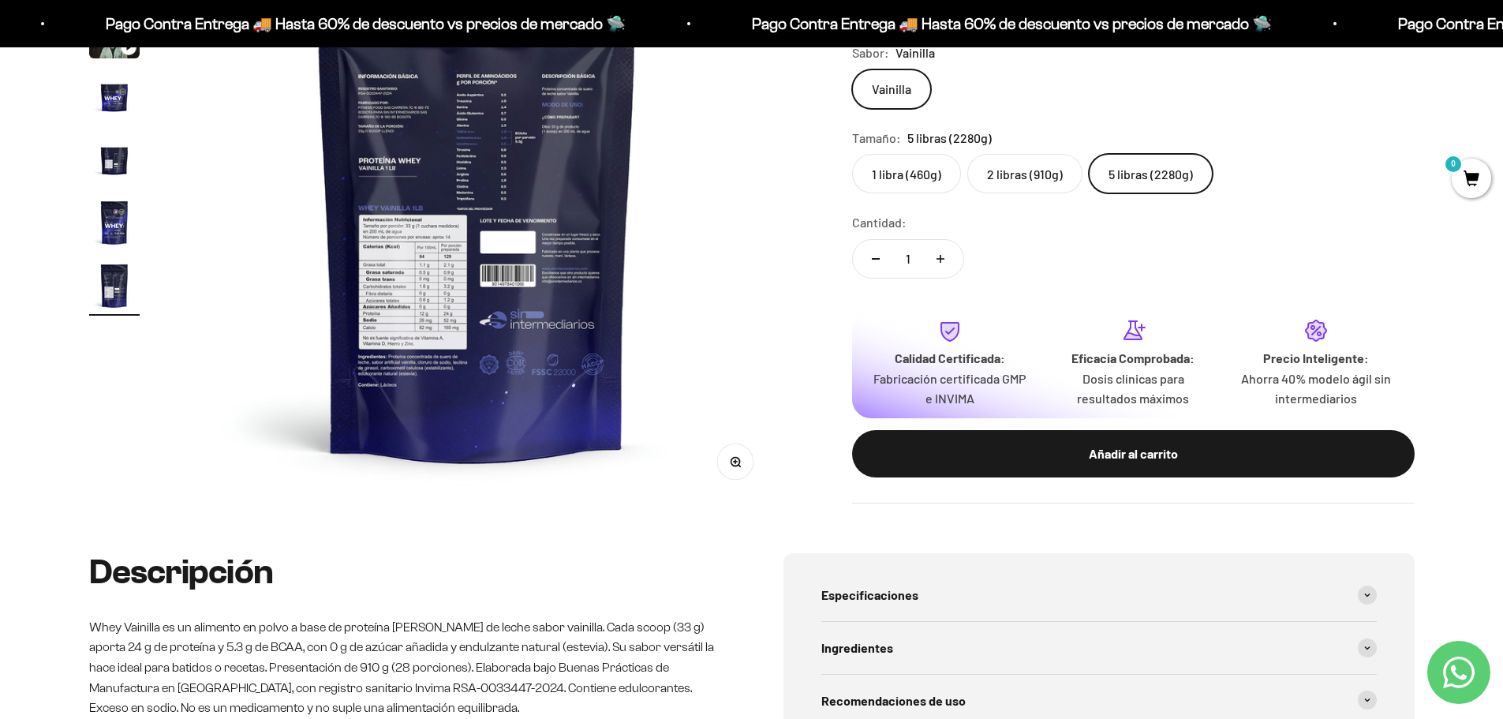
scroll to position [316, 0]
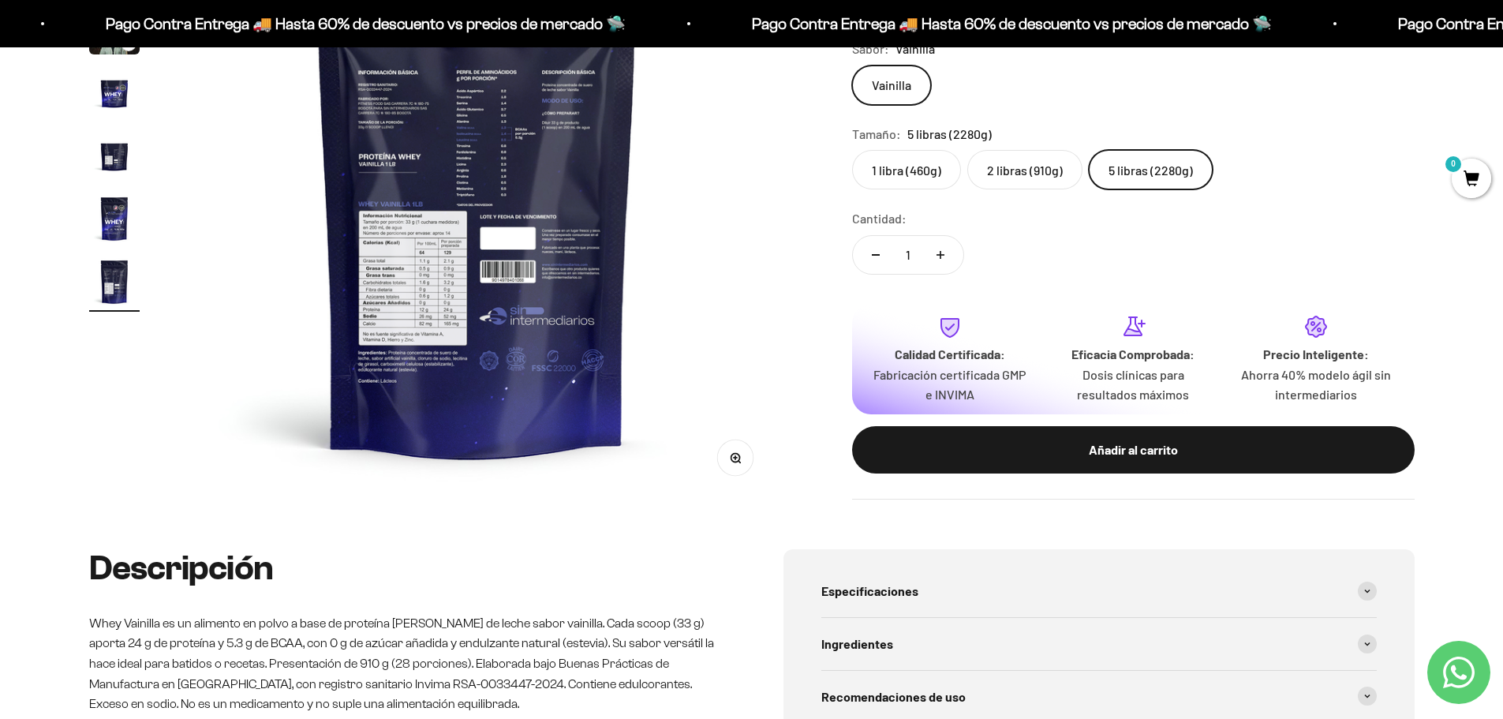
click at [495, 292] on img at bounding box center [477, 199] width 599 height 599
click at [451, 298] on img at bounding box center [477, 199] width 599 height 599
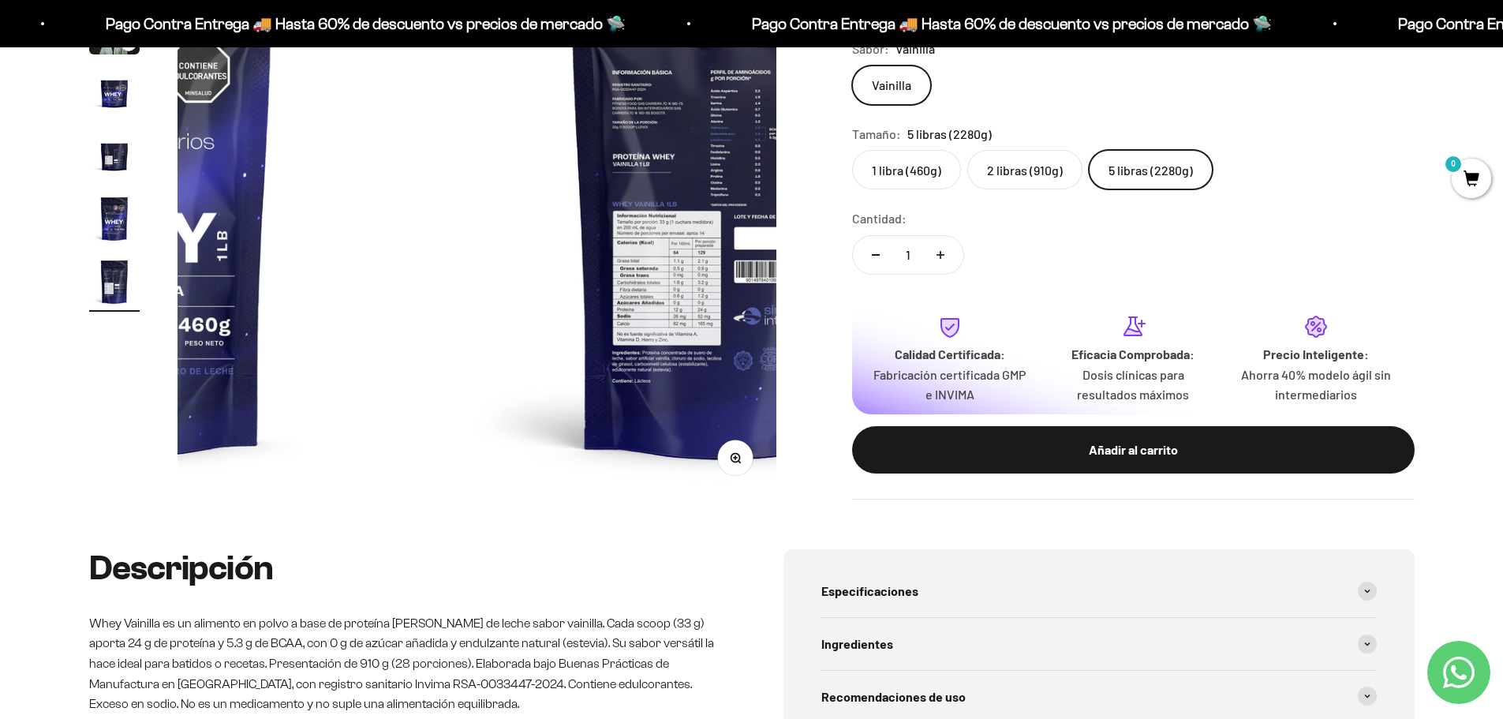
click at [451, 298] on media-carousel at bounding box center [477, 199] width 599 height 599
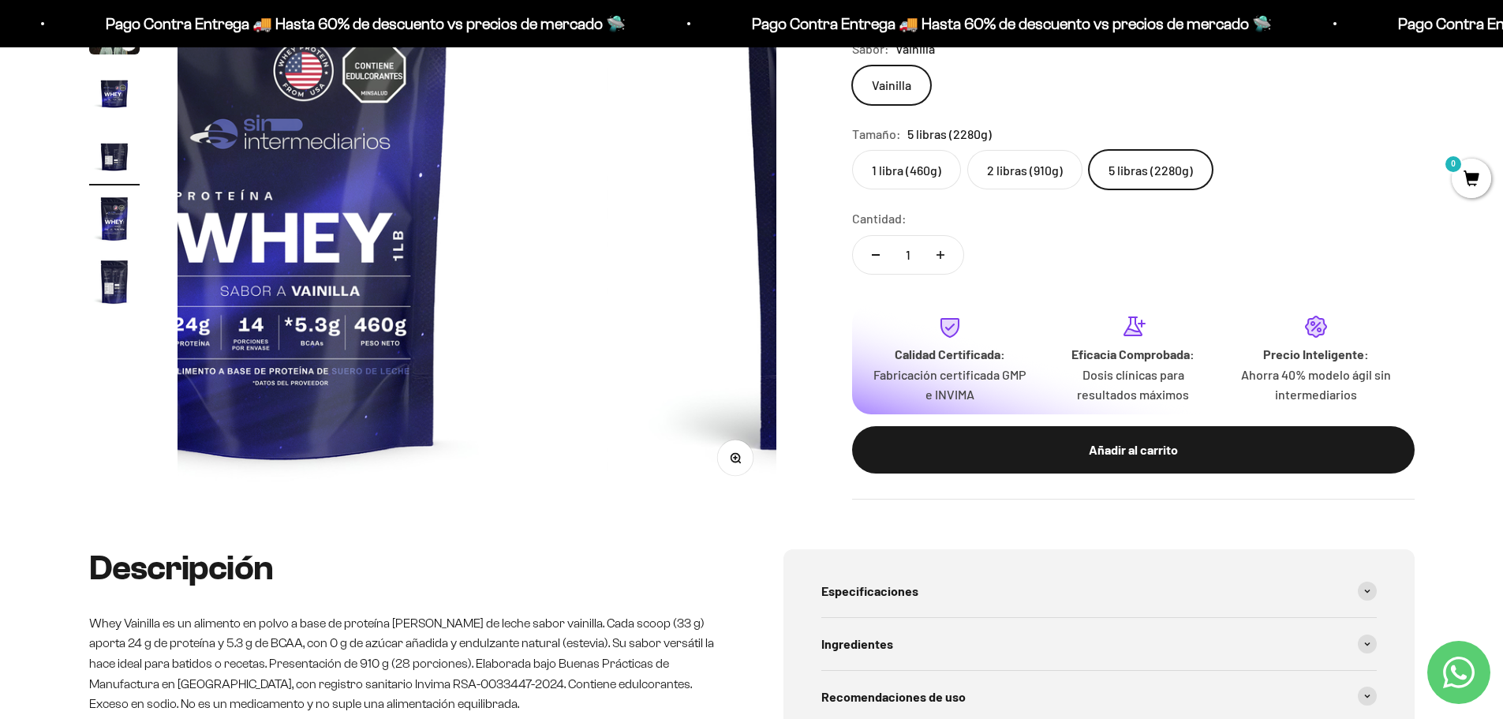
scroll to position [0, 2762]
